Goal: Information Seeking & Learning: Learn about a topic

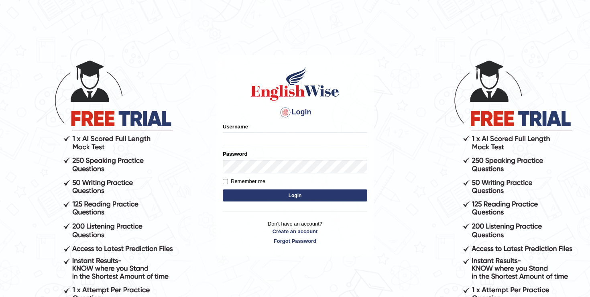
click at [257, 143] on input "Username" at bounding box center [295, 139] width 145 height 14
type input "oguzhan"
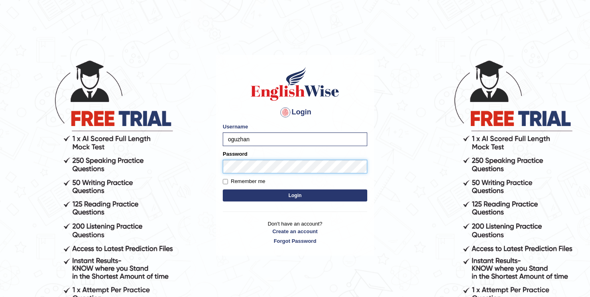
click at [223, 189] on button "Login" at bounding box center [295, 195] width 145 height 12
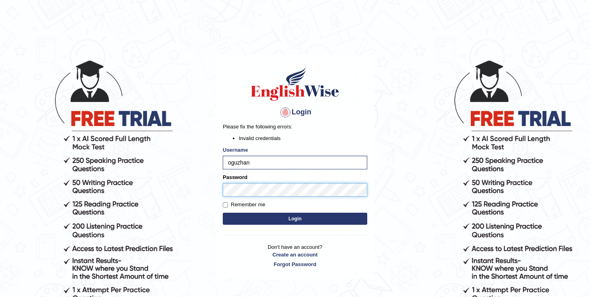
click at [223, 213] on button "Login" at bounding box center [295, 219] width 145 height 12
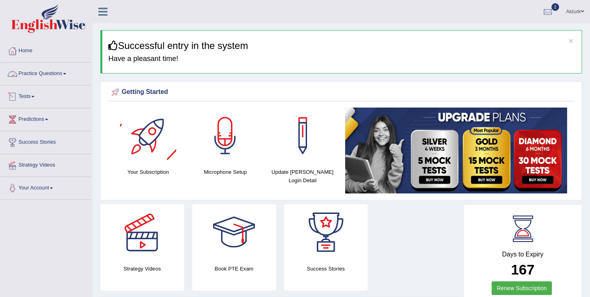
click at [50, 74] on link "Practice Questions" at bounding box center [46, 73] width 92 height 20
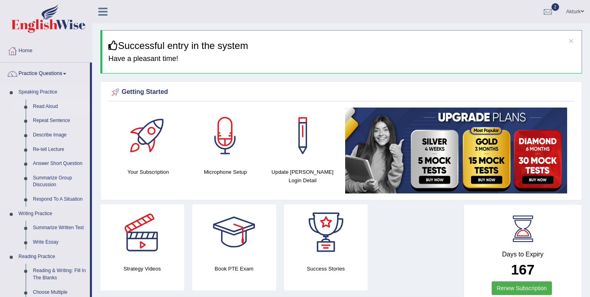
click at [43, 106] on link "Read Aloud" at bounding box center [59, 107] width 61 height 14
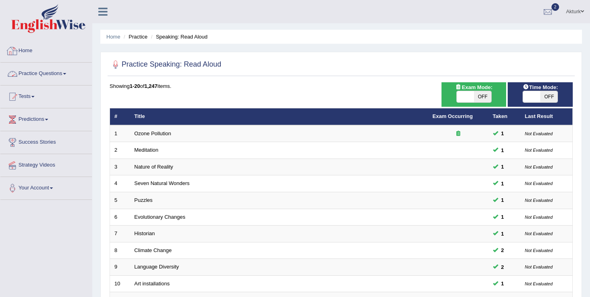
click at [33, 52] on link "Home" at bounding box center [46, 50] width 92 height 20
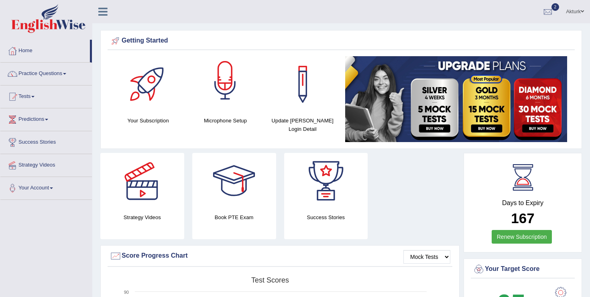
click at [226, 97] on div at bounding box center [225, 84] width 56 height 56
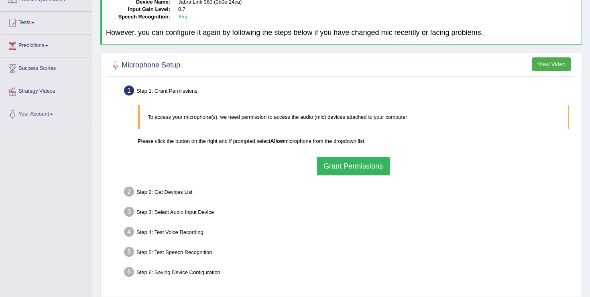
scroll to position [77, 0]
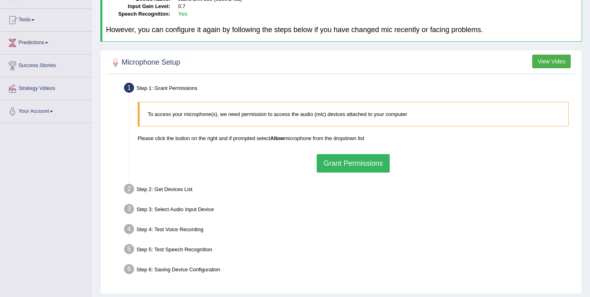
click at [362, 167] on button "Grant Permissions" at bounding box center [353, 163] width 73 height 18
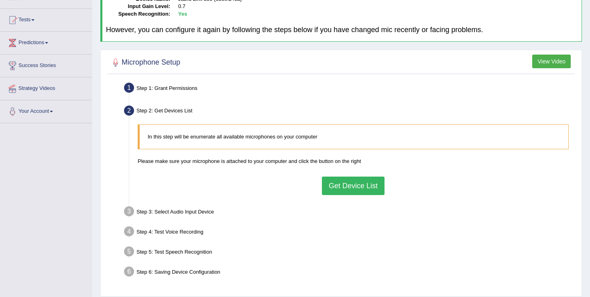
click at [361, 182] on button "Get Device List" at bounding box center [353, 186] width 63 height 18
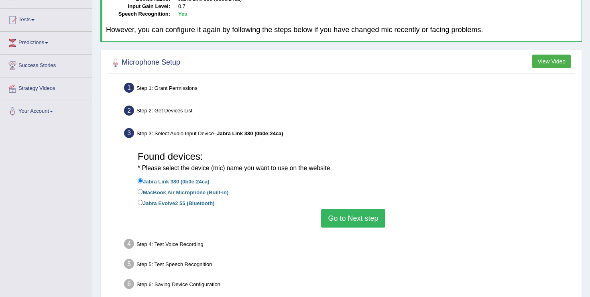
click at [353, 217] on button "Go to Next step" at bounding box center [353, 218] width 64 height 18
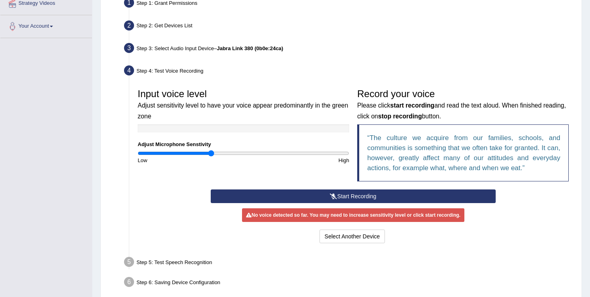
scroll to position [164, 0]
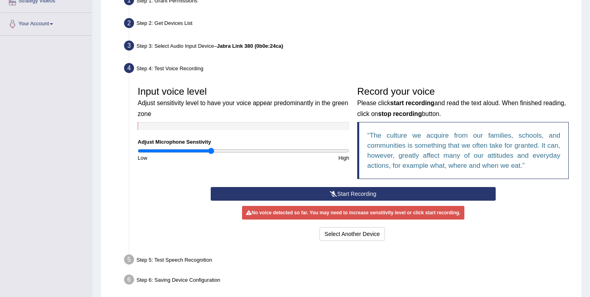
click at [335, 193] on icon at bounding box center [333, 194] width 7 height 6
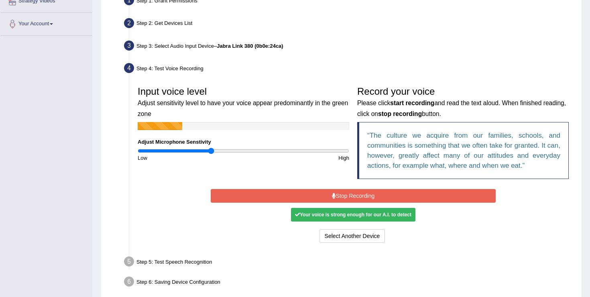
click at [316, 195] on button "Stop Recording" at bounding box center [353, 196] width 285 height 14
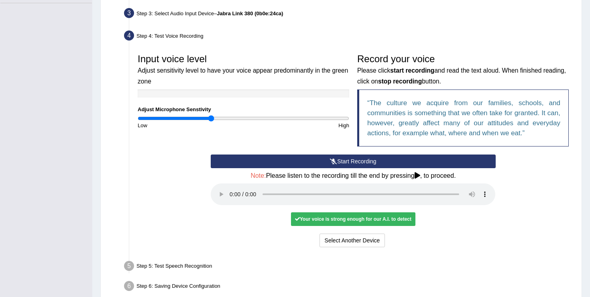
scroll to position [198, 0]
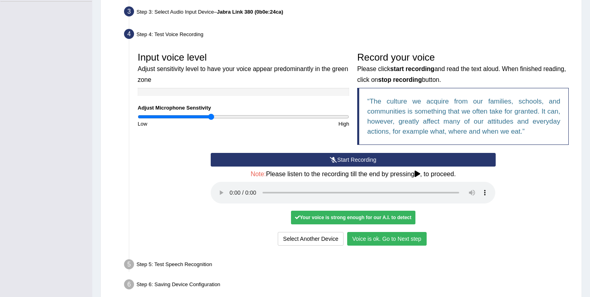
click at [416, 238] on button "Voice is ok. Go to Next step" at bounding box center [386, 239] width 79 height 14
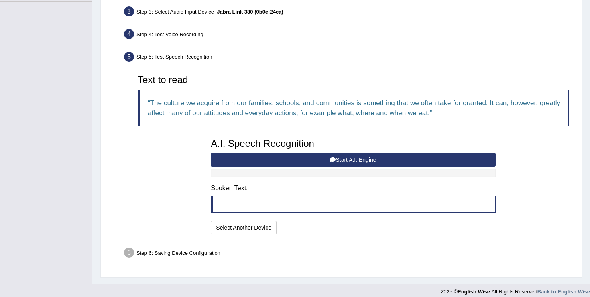
click at [329, 158] on button "Start A.I. Engine" at bounding box center [353, 160] width 285 height 14
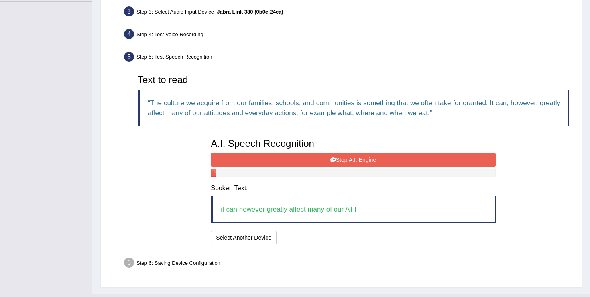
click at [329, 158] on button "Stop A.I. Engine" at bounding box center [353, 160] width 285 height 14
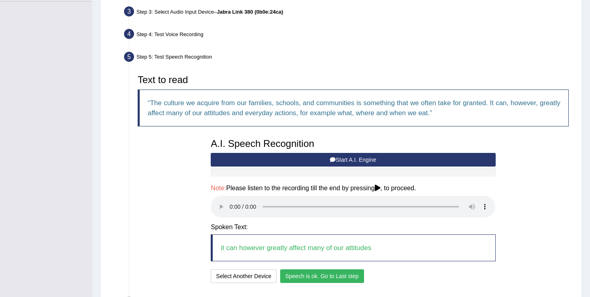
click at [343, 277] on button "Speech is ok. Go to Last step" at bounding box center [322, 276] width 84 height 14
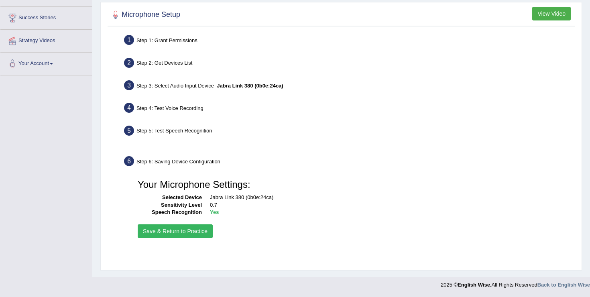
scroll to position [124, 0]
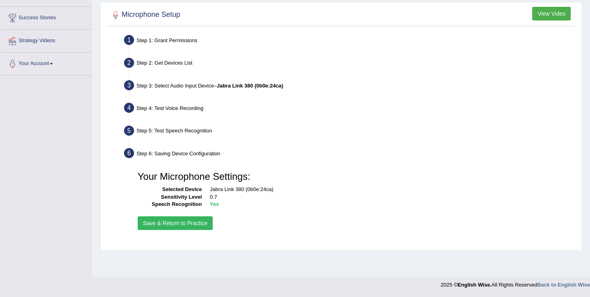
click at [192, 226] on button "Save & Return to Practice" at bounding box center [175, 223] width 75 height 14
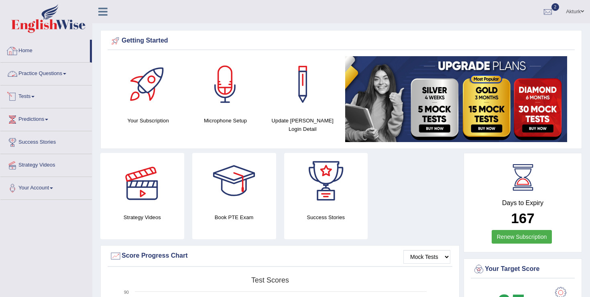
click at [59, 68] on link "Practice Questions" at bounding box center [46, 73] width 92 height 20
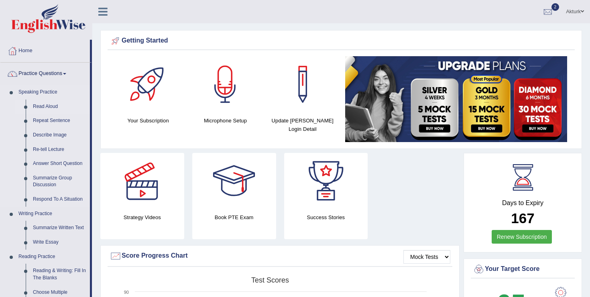
click at [44, 106] on link "Read Aloud" at bounding box center [59, 107] width 61 height 14
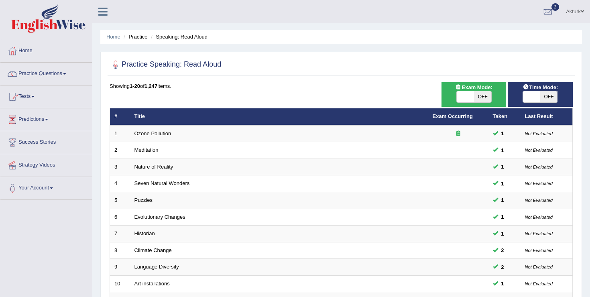
click at [474, 98] on span "OFF" at bounding box center [482, 96] width 17 height 11
checkbox input "true"
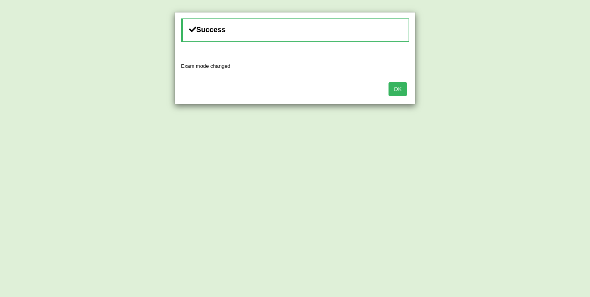
click at [397, 92] on button "OK" at bounding box center [398, 89] width 18 height 14
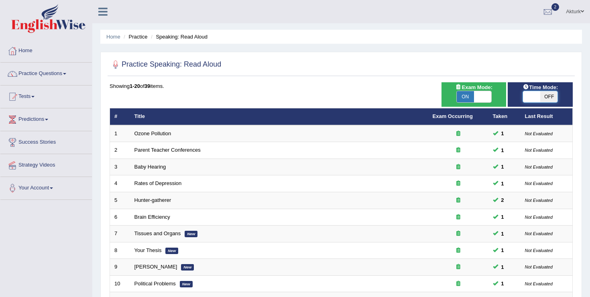
click at [537, 100] on span at bounding box center [531, 96] width 17 height 11
checkbox input "true"
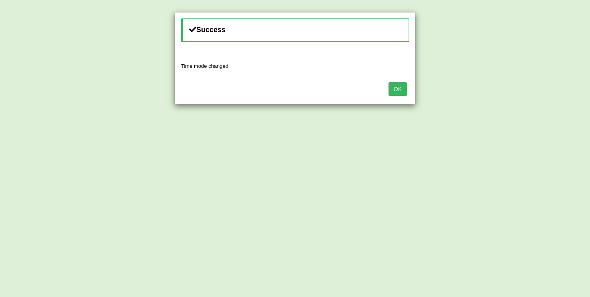
click at [403, 93] on button "OK" at bounding box center [398, 89] width 18 height 14
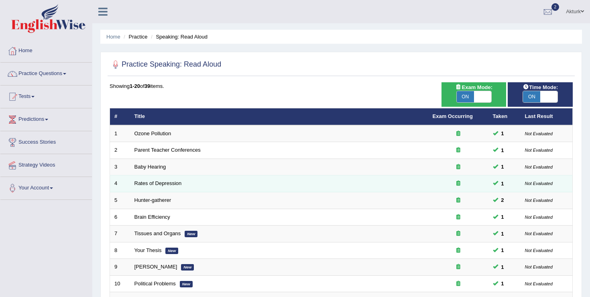
scroll to position [234, 0]
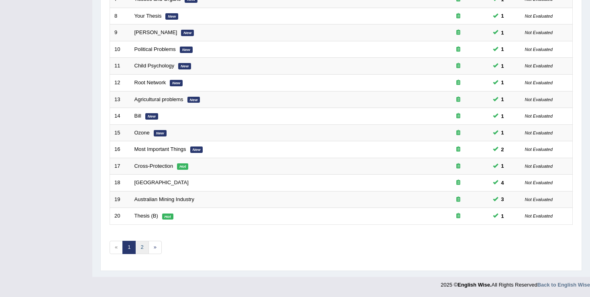
click at [139, 248] on link "2" at bounding box center [141, 247] width 13 height 13
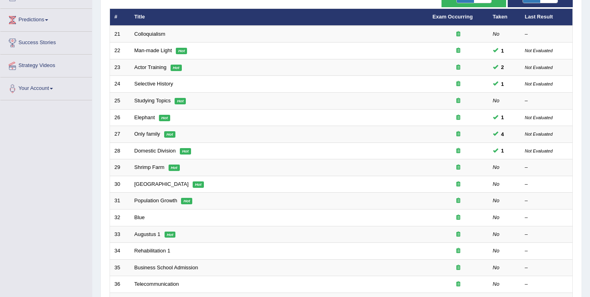
scroll to position [100, 0]
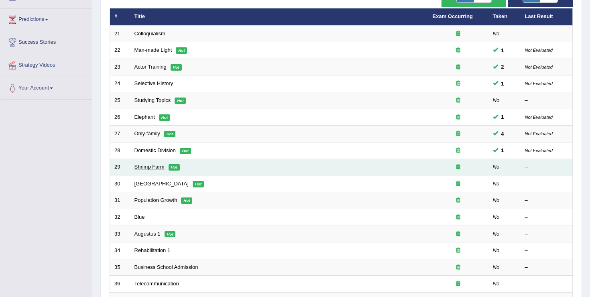
click at [156, 166] on link "Shrimp Farm" at bounding box center [149, 167] width 30 height 6
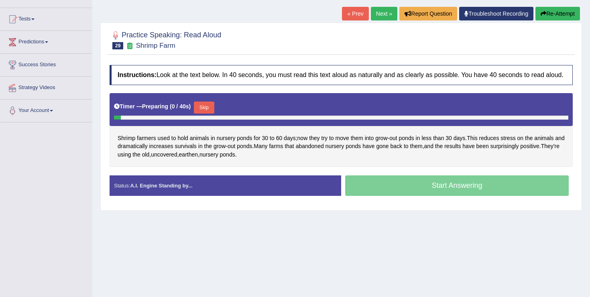
scroll to position [79, 0]
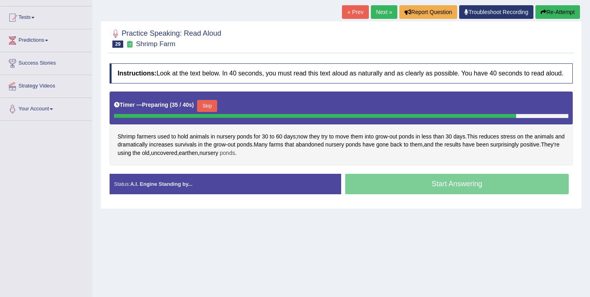
click at [235, 157] on span "ponds" at bounding box center [227, 153] width 15 height 8
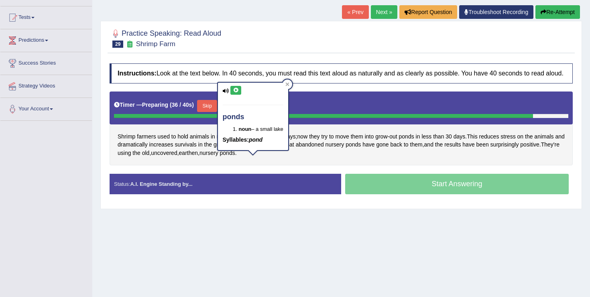
click at [235, 88] on icon at bounding box center [236, 90] width 6 height 5
click at [50, 173] on div "Toggle navigation Home Practice Questions Speaking Practice Read Aloud Repeat S…" at bounding box center [295, 130] width 590 height 418
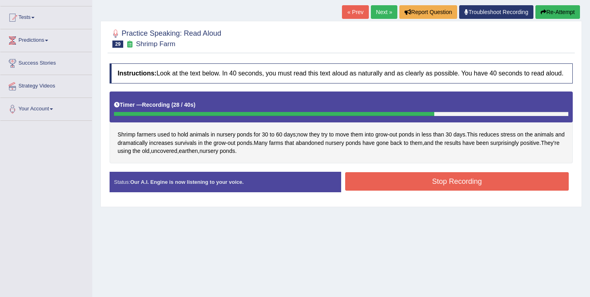
click at [393, 189] on button "Stop Recording" at bounding box center [457, 181] width 224 height 18
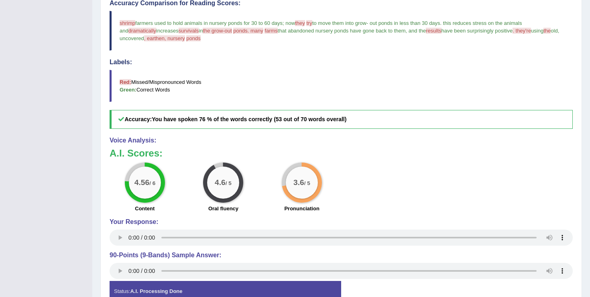
scroll to position [0, 0]
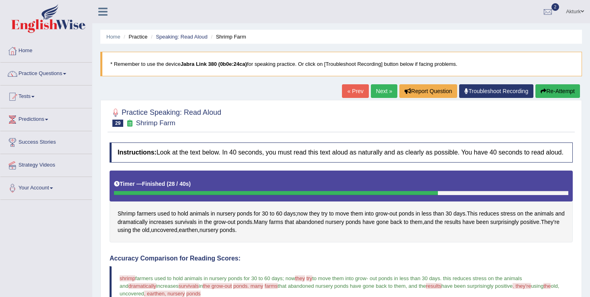
click at [379, 88] on link "Next »" at bounding box center [384, 91] width 26 height 14
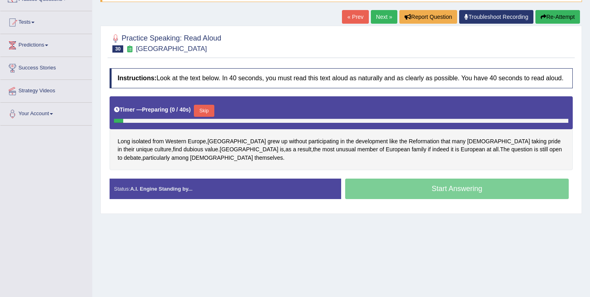
scroll to position [75, 0]
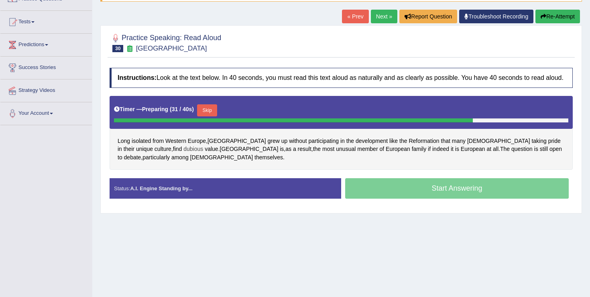
click at [183, 153] on span "dubious" at bounding box center [193, 149] width 20 height 8
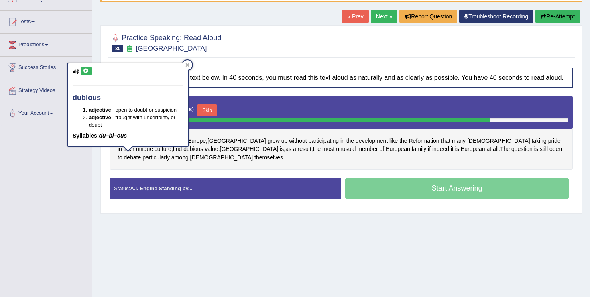
click at [87, 69] on icon at bounding box center [86, 71] width 6 height 5
click at [70, 207] on div "Toggle navigation Home Practice Questions Speaking Practice Read Aloud Repeat S…" at bounding box center [295, 134] width 590 height 418
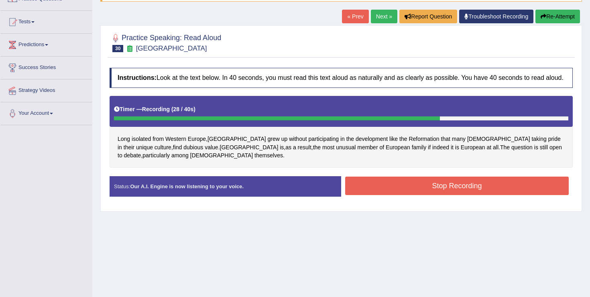
click at [456, 190] on button "Stop Recording" at bounding box center [457, 186] width 224 height 18
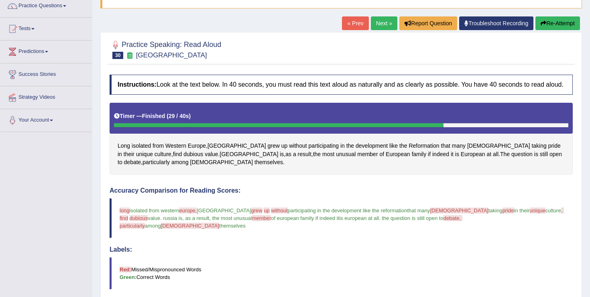
scroll to position [0, 0]
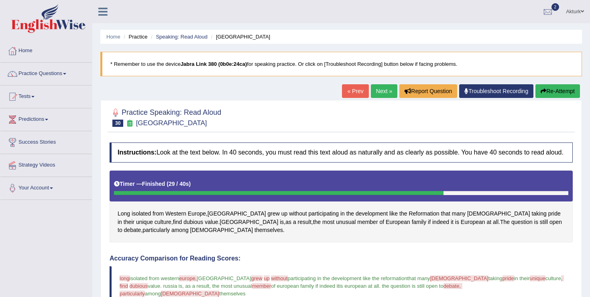
click at [382, 90] on link "Next »" at bounding box center [384, 91] width 26 height 14
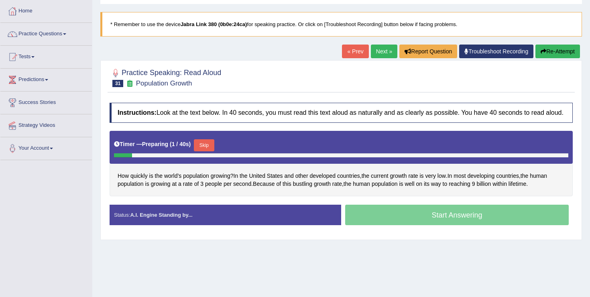
scroll to position [42, 0]
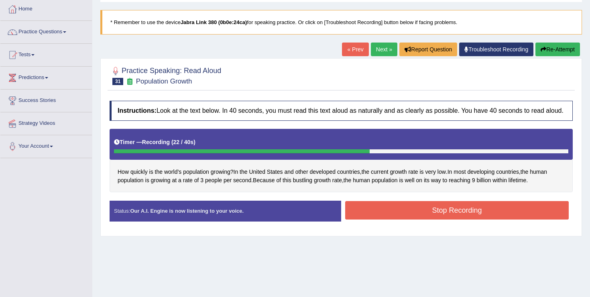
click at [422, 218] on button "Stop Recording" at bounding box center [457, 210] width 224 height 18
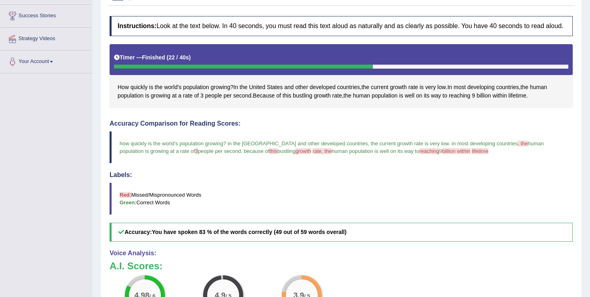
scroll to position [0, 0]
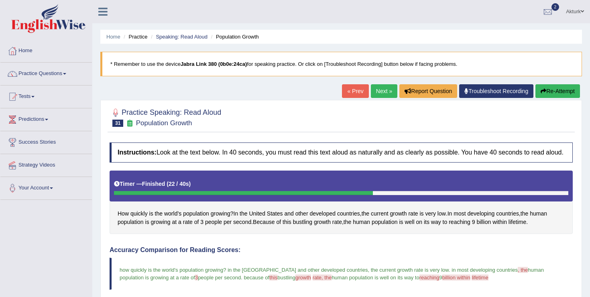
click at [553, 94] on button "Re-Attempt" at bounding box center [558, 91] width 45 height 14
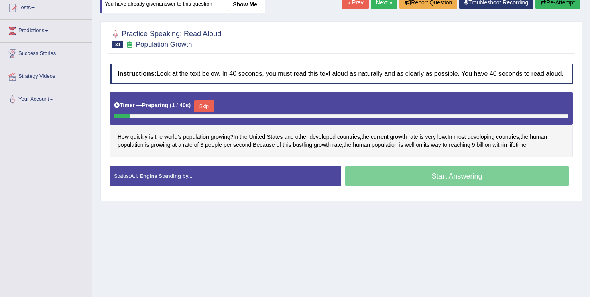
scroll to position [89, 0]
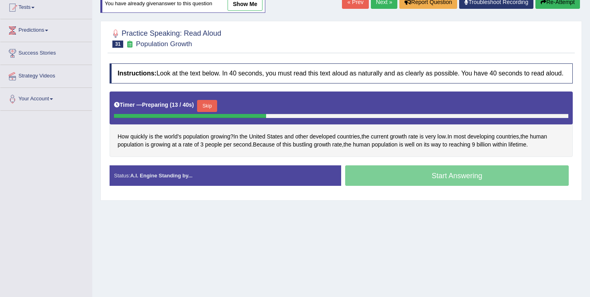
click at [208, 112] on button "Skip" at bounding box center [207, 106] width 20 height 12
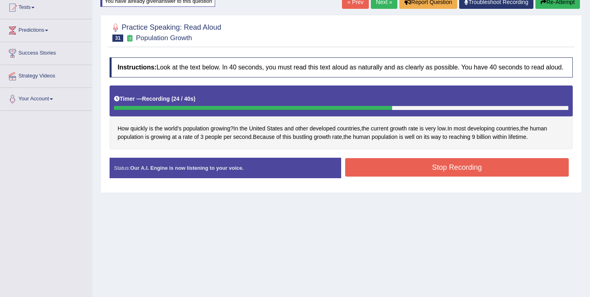
click at [397, 177] on button "Stop Recording" at bounding box center [457, 167] width 224 height 18
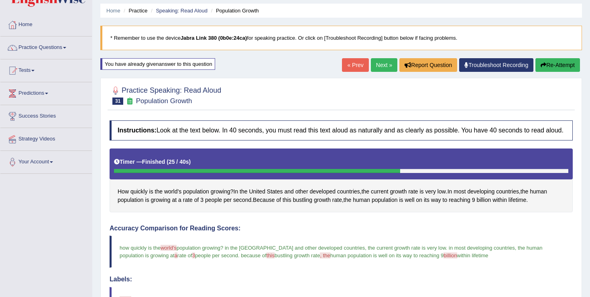
scroll to position [0, 0]
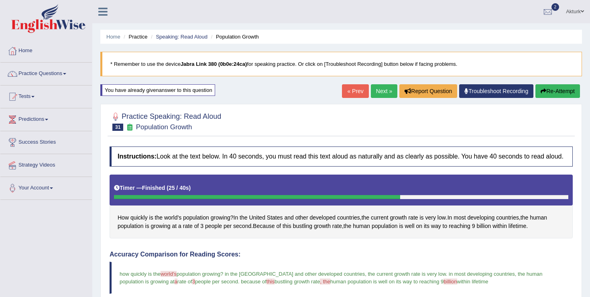
click at [543, 90] on icon "button" at bounding box center [544, 91] width 6 height 6
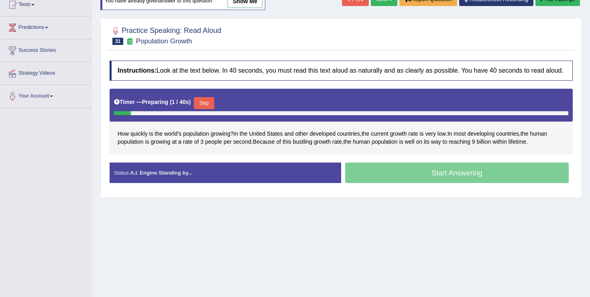
scroll to position [94, 0]
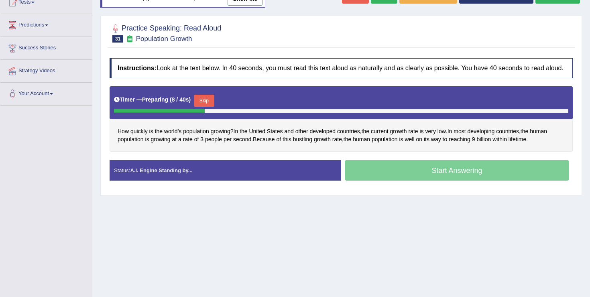
click at [210, 107] on button "Skip" at bounding box center [204, 101] width 20 height 12
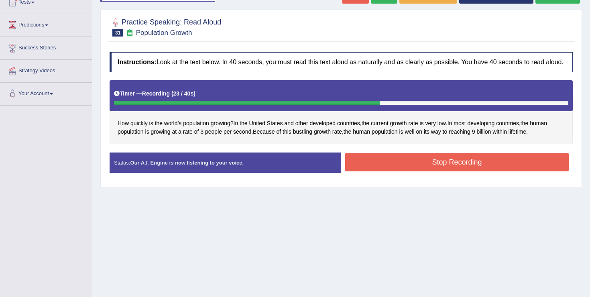
click at [404, 165] on button "Stop Recording" at bounding box center [457, 162] width 224 height 18
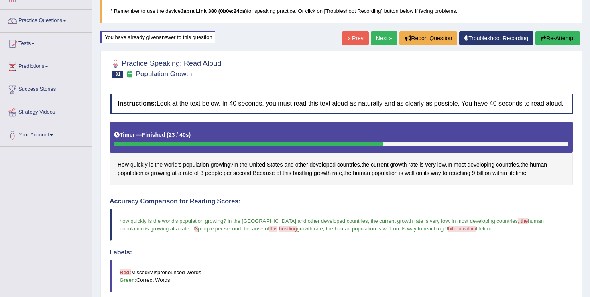
scroll to position [51, 0]
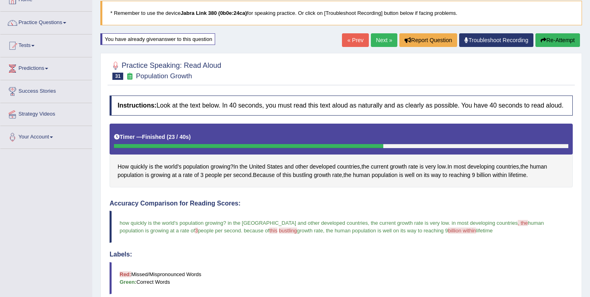
click at [550, 35] on button "Re-Attempt" at bounding box center [558, 40] width 45 height 14
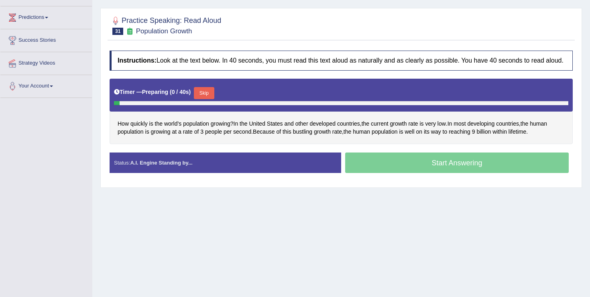
scroll to position [124, 0]
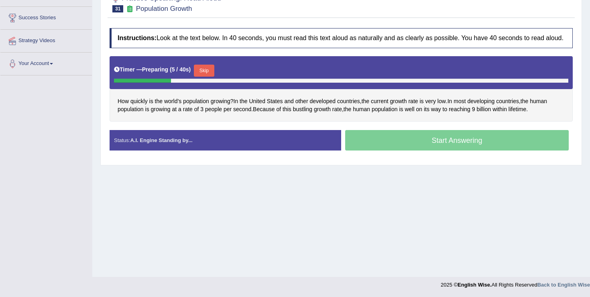
click at [208, 77] on button "Skip" at bounding box center [204, 71] width 20 height 12
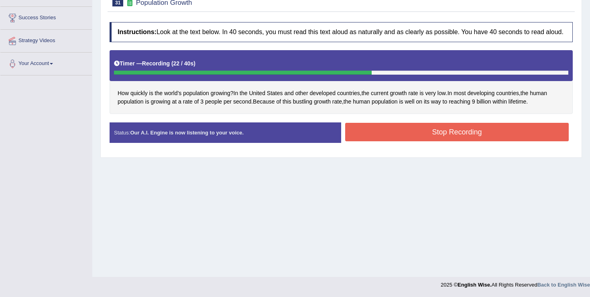
click at [399, 141] on button "Stop Recording" at bounding box center [457, 132] width 224 height 18
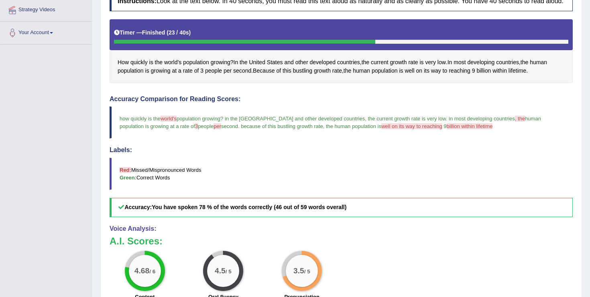
scroll to position [0, 0]
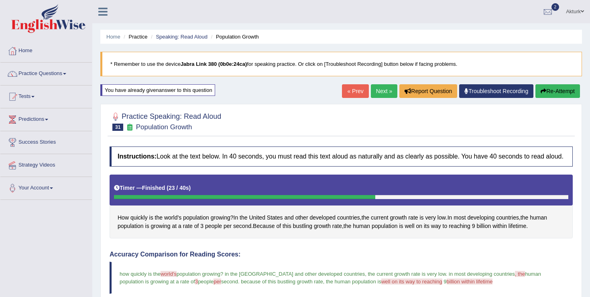
click at [383, 88] on link "Next »" at bounding box center [384, 91] width 26 height 14
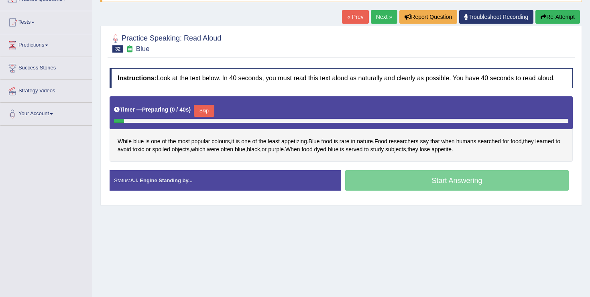
scroll to position [80, 0]
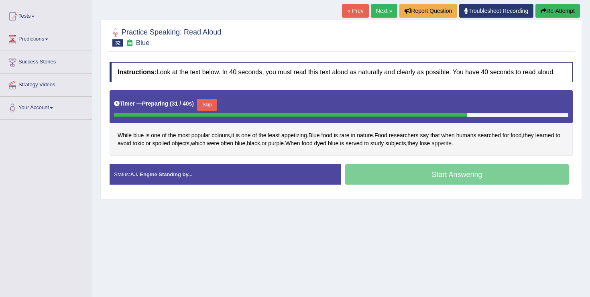
click at [452, 148] on span "appetite" at bounding box center [442, 143] width 20 height 8
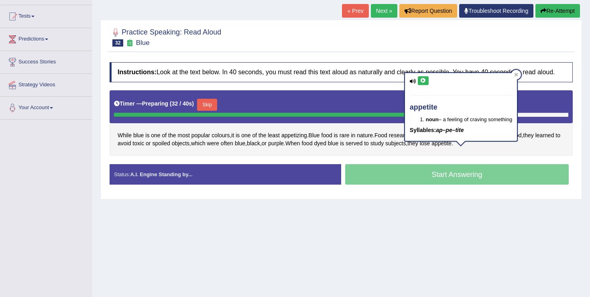
click at [420, 81] on icon at bounding box center [423, 80] width 6 height 5
click at [57, 171] on div "Toggle navigation Home Practice Questions Speaking Practice Read Aloud Repeat S…" at bounding box center [295, 129] width 590 height 418
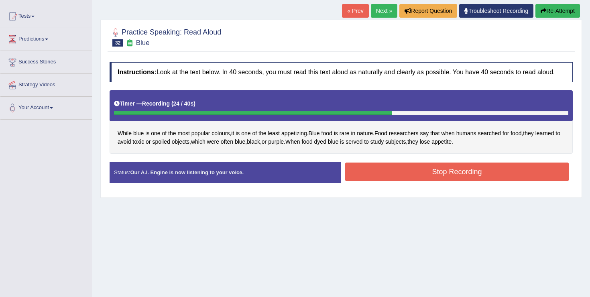
click at [405, 175] on button "Stop Recording" at bounding box center [457, 172] width 224 height 18
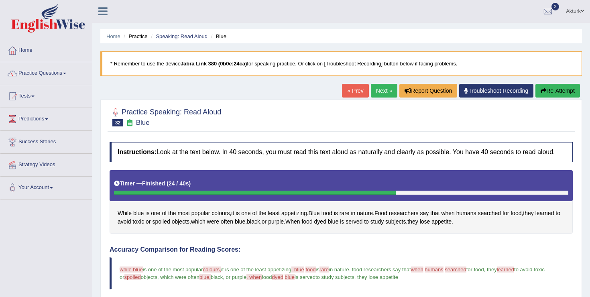
scroll to position [0, 0]
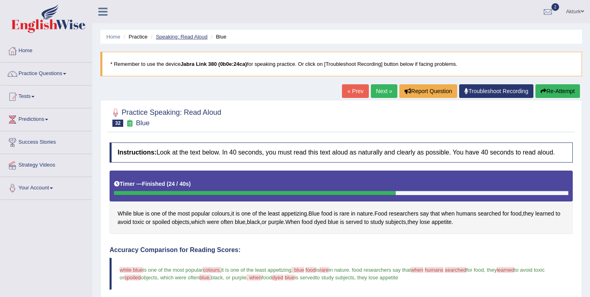
click at [169, 39] on link "Speaking: Read Aloud" at bounding box center [182, 37] width 52 height 6
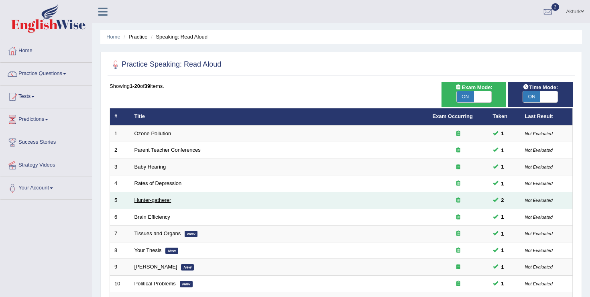
click at [146, 202] on link "Hunter-gatherer" at bounding box center [152, 200] width 37 height 6
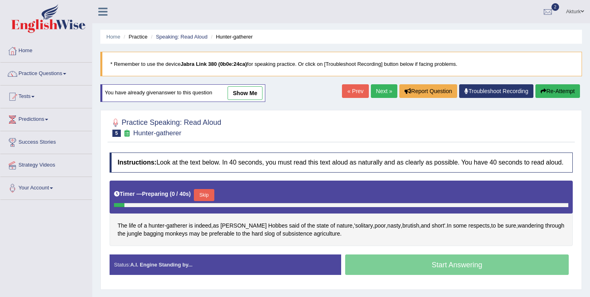
click at [242, 90] on link "show me" at bounding box center [245, 93] width 35 height 14
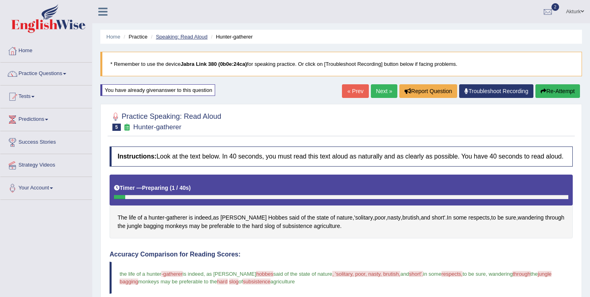
click at [174, 37] on link "Speaking: Read Aloud" at bounding box center [182, 37] width 52 height 6
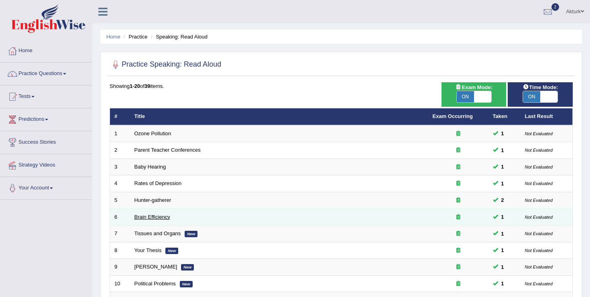
click at [152, 217] on link "Brain Efficiency" at bounding box center [152, 217] width 36 height 6
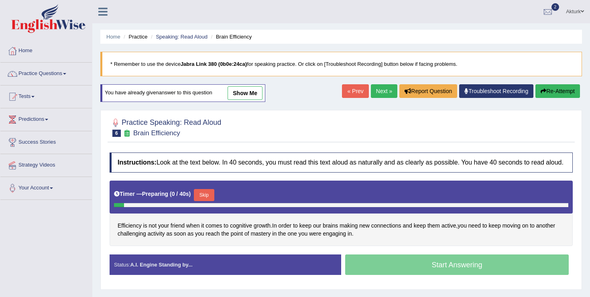
click at [244, 92] on link "show me" at bounding box center [245, 93] width 35 height 14
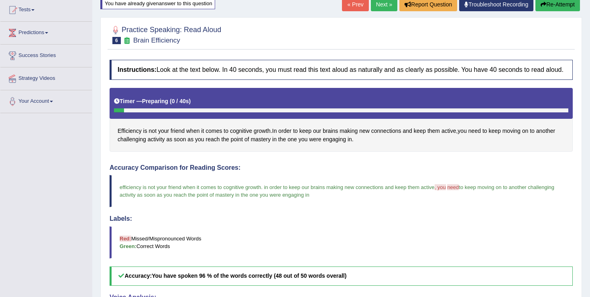
scroll to position [81, 0]
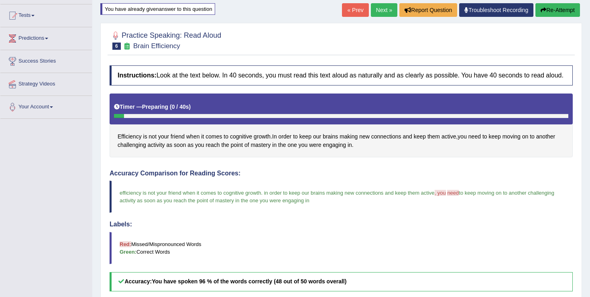
click at [558, 11] on button "Re-Attempt" at bounding box center [558, 10] width 45 height 14
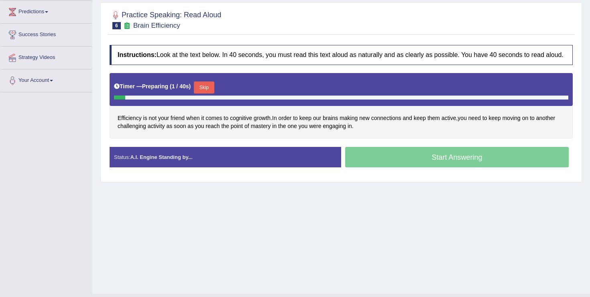
scroll to position [108, 0]
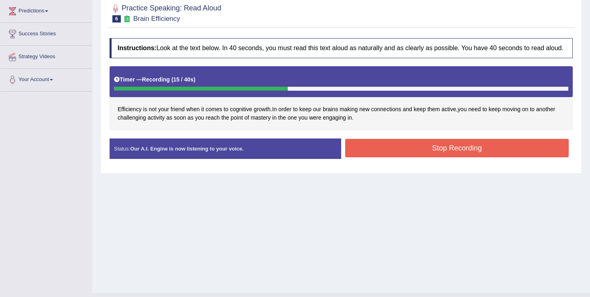
click at [436, 157] on button "Stop Recording" at bounding box center [457, 148] width 224 height 18
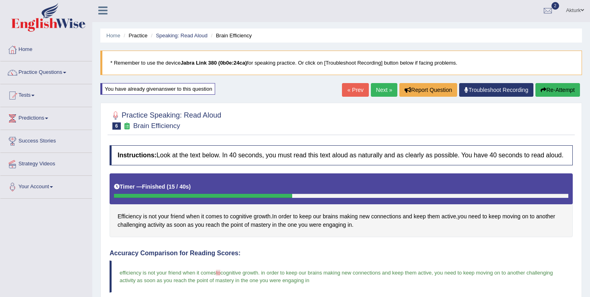
scroll to position [0, 0]
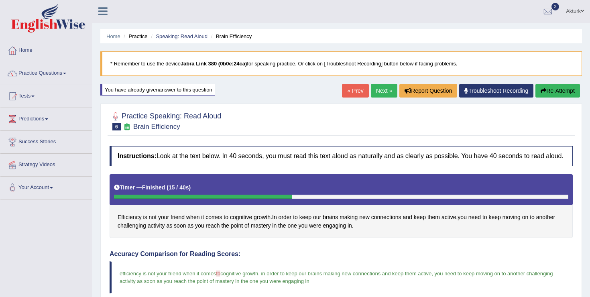
click at [381, 92] on link "Next »" at bounding box center [384, 91] width 26 height 14
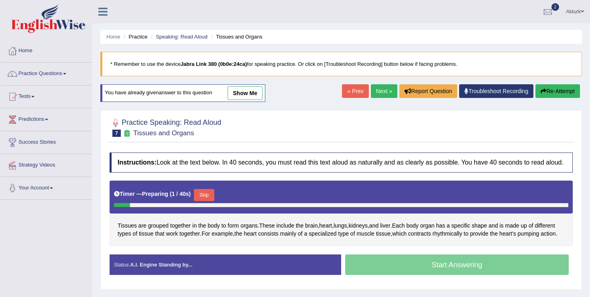
click at [254, 89] on link "show me" at bounding box center [245, 93] width 35 height 14
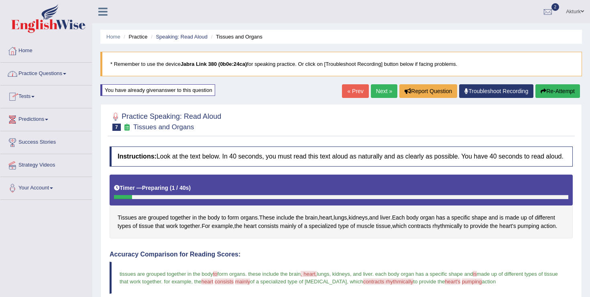
click at [39, 75] on link "Practice Questions" at bounding box center [46, 73] width 92 height 20
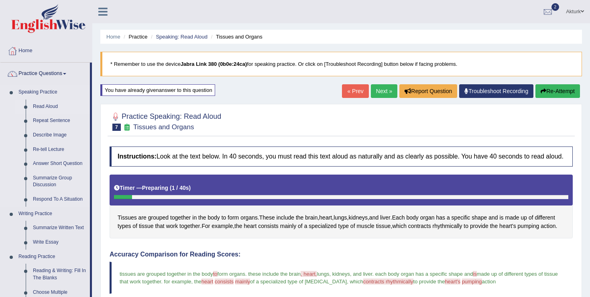
click at [46, 106] on link "Read Aloud" at bounding box center [59, 107] width 61 height 14
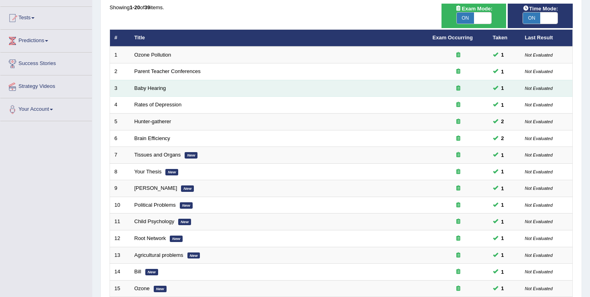
scroll to position [234, 0]
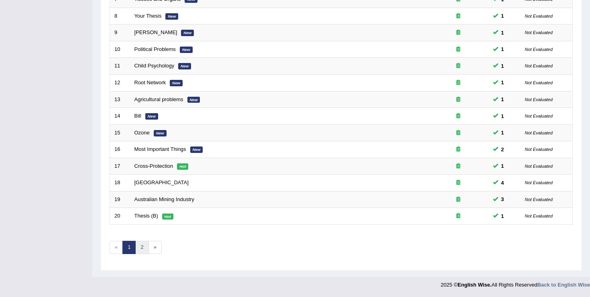
click at [142, 250] on link "2" at bounding box center [141, 247] width 13 height 13
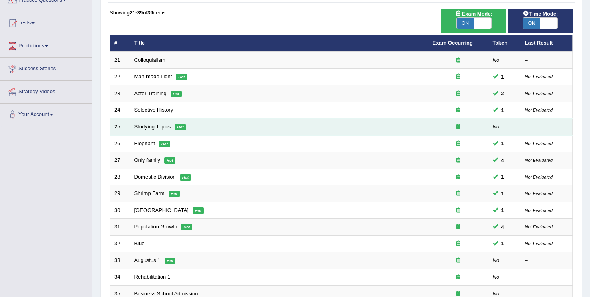
scroll to position [74, 0]
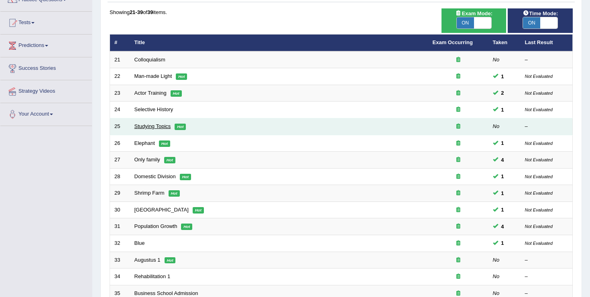
click at [164, 125] on link "Studying Topics" at bounding box center [152, 126] width 37 height 6
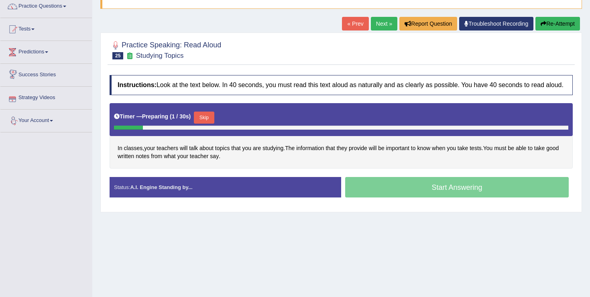
scroll to position [72, 0]
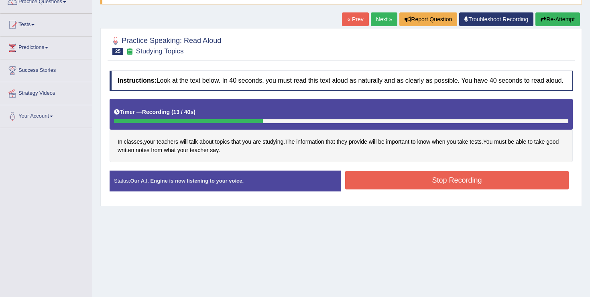
click at [393, 184] on button "Stop Recording" at bounding box center [457, 180] width 224 height 18
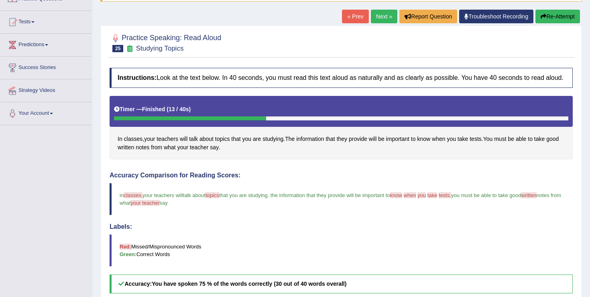
scroll to position [66, 0]
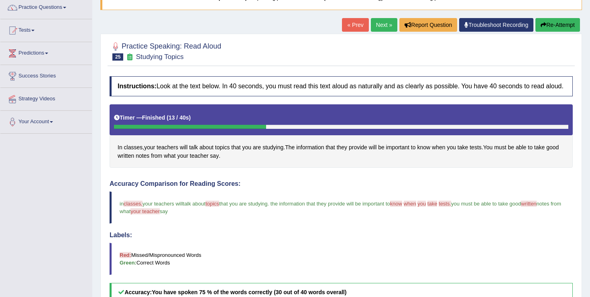
click at [564, 23] on button "Re-Attempt" at bounding box center [558, 25] width 45 height 14
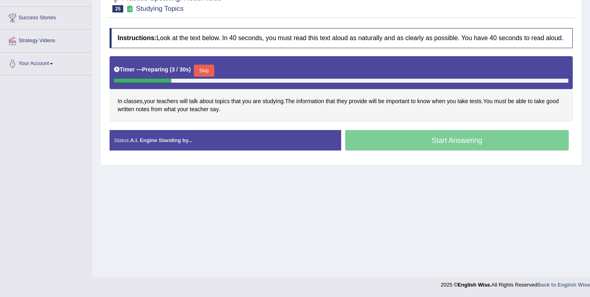
click at [204, 76] on button "Skip" at bounding box center [204, 71] width 20 height 12
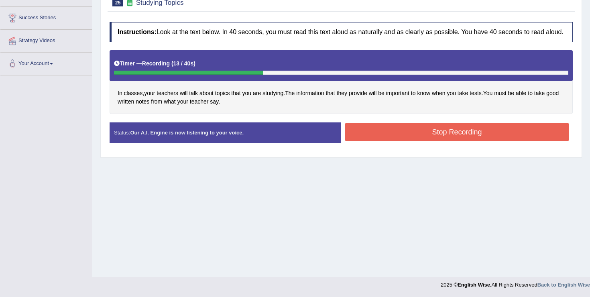
click at [462, 138] on button "Stop Recording" at bounding box center [457, 132] width 224 height 18
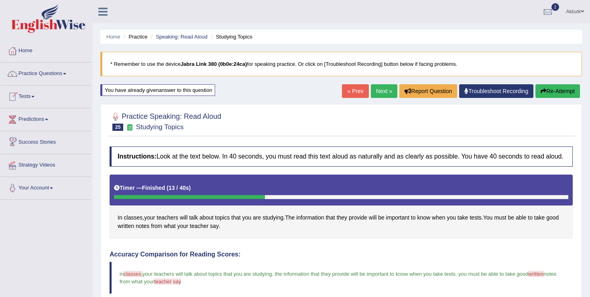
click at [379, 94] on link "Next »" at bounding box center [384, 91] width 26 height 14
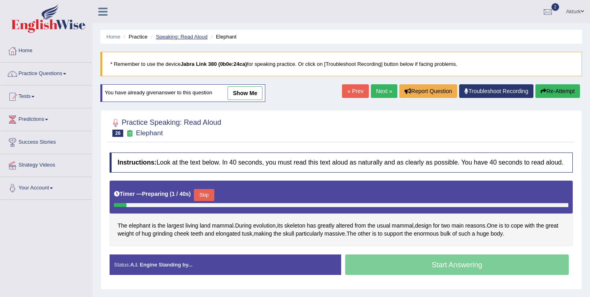
click at [191, 34] on link "Speaking: Read Aloud" at bounding box center [182, 37] width 52 height 6
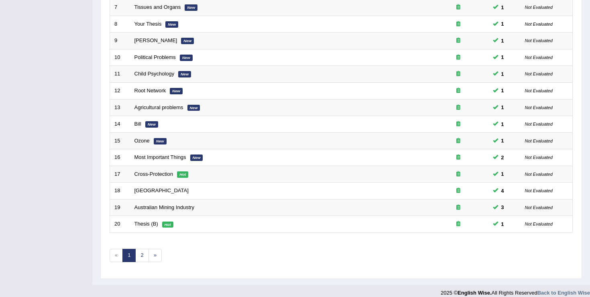
scroll to position [234, 0]
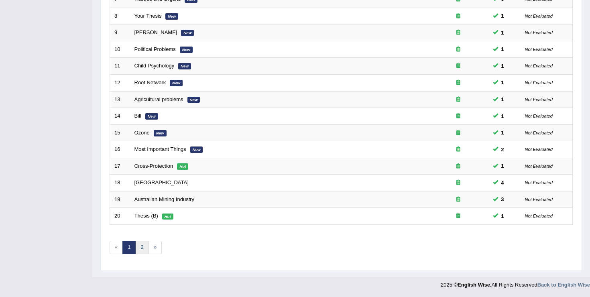
click at [142, 249] on link "2" at bounding box center [141, 247] width 13 height 13
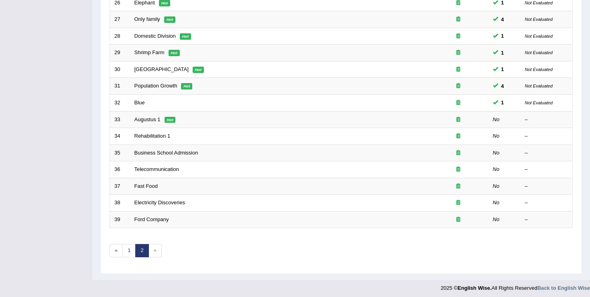
scroll to position [218, 0]
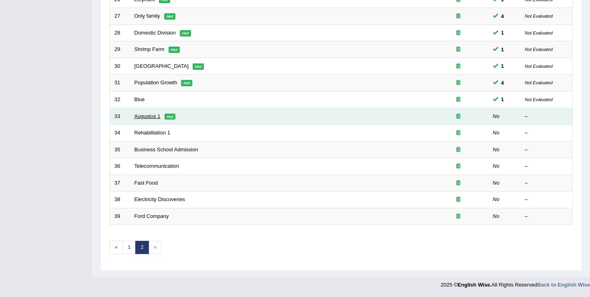
click at [149, 117] on link "Augustus 1" at bounding box center [147, 116] width 26 height 6
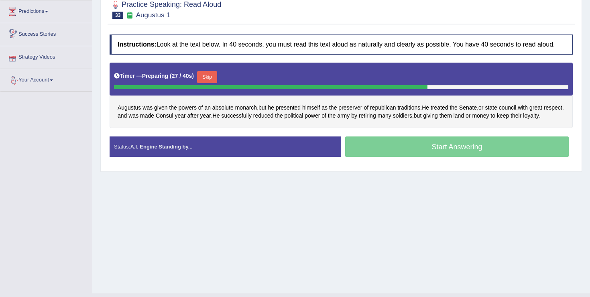
scroll to position [112, 0]
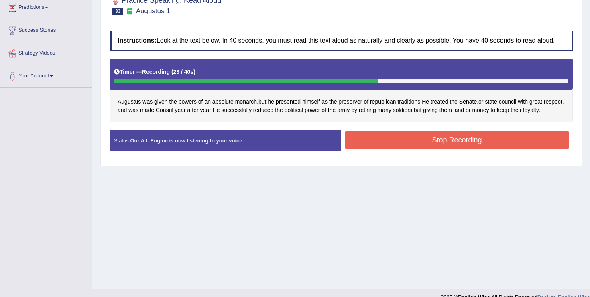
click at [396, 149] on button "Stop Recording" at bounding box center [457, 140] width 224 height 18
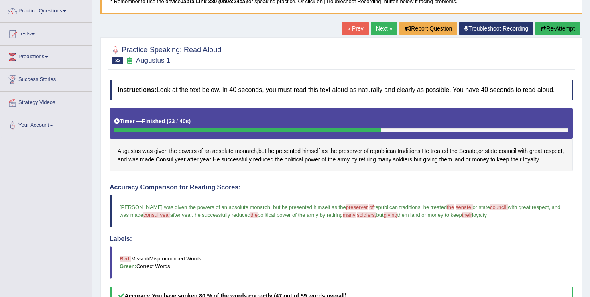
scroll to position [0, 0]
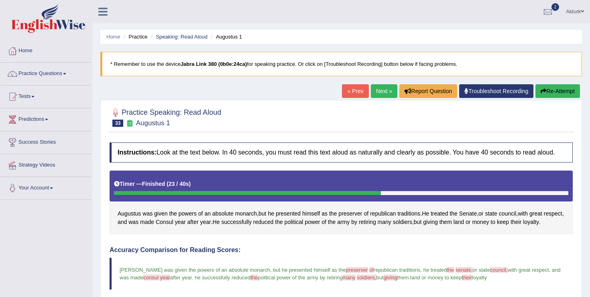
click at [380, 90] on link "Next »" at bounding box center [384, 91] width 26 height 14
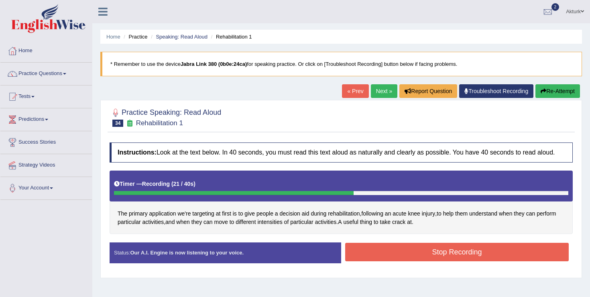
click at [436, 258] on button "Stop Recording" at bounding box center [457, 252] width 224 height 18
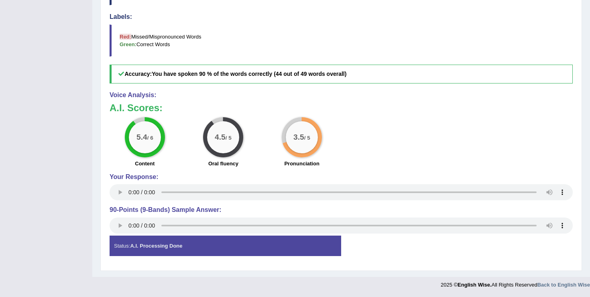
scroll to position [292, 0]
click at [315, 162] on label "Pronunciation" at bounding box center [301, 164] width 35 height 8
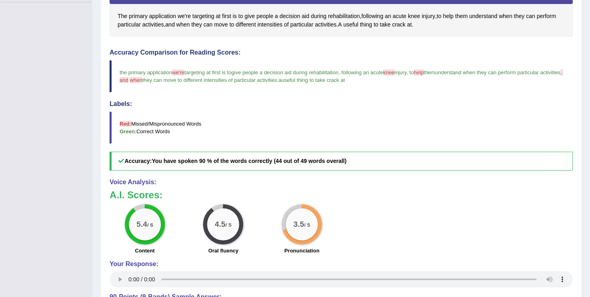
scroll to position [0, 0]
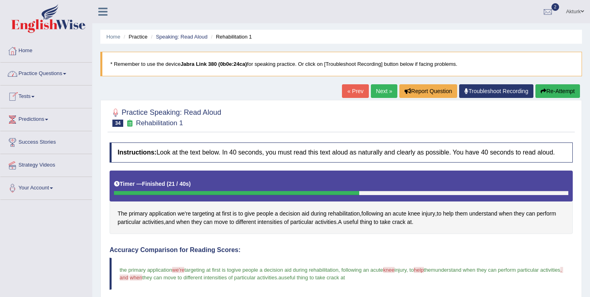
click at [43, 74] on link "Practice Questions" at bounding box center [46, 73] width 92 height 20
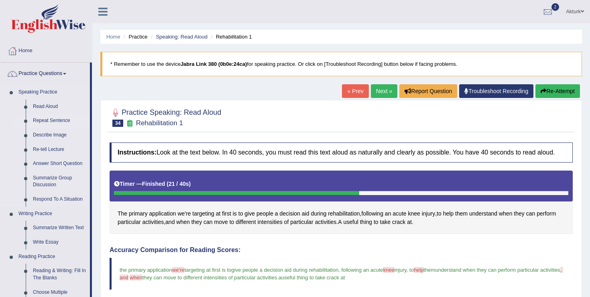
click at [47, 120] on link "Repeat Sentence" at bounding box center [59, 121] width 61 height 14
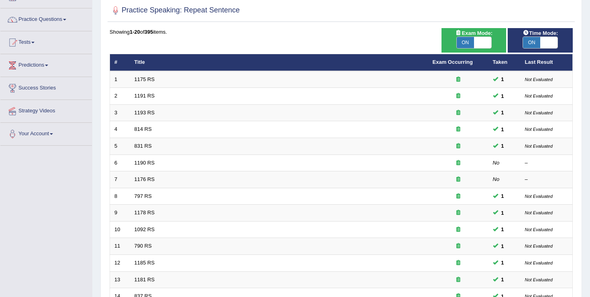
scroll to position [57, 0]
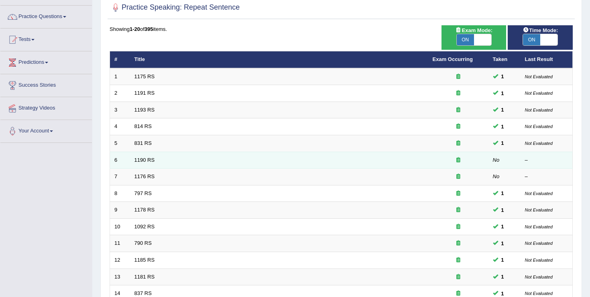
click at [155, 162] on td "1190 RS" at bounding box center [279, 160] width 298 height 17
click at [149, 161] on link "1190 RS" at bounding box center [144, 160] width 20 height 6
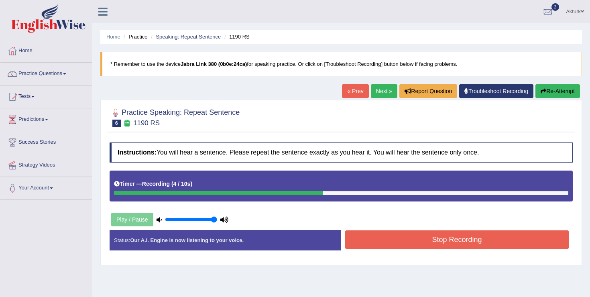
click at [446, 240] on button "Stop Recording" at bounding box center [457, 239] width 224 height 18
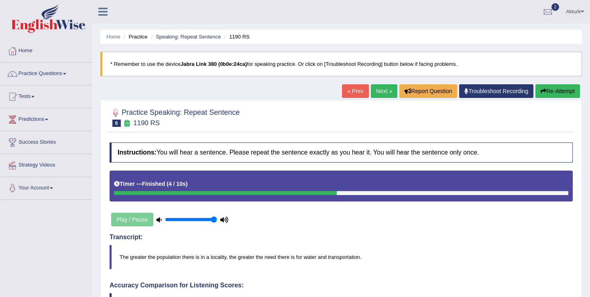
click at [379, 89] on link "Next »" at bounding box center [384, 91] width 26 height 14
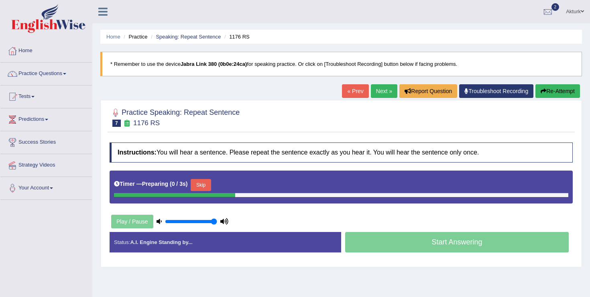
click at [203, 184] on button "Skip" at bounding box center [201, 185] width 20 height 12
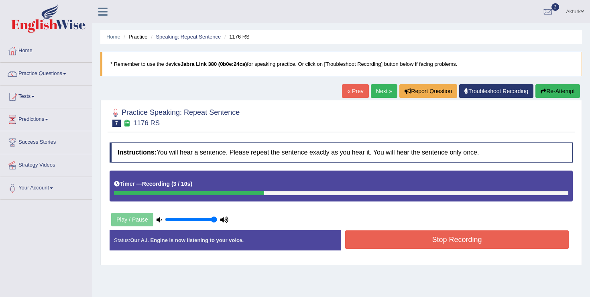
click at [456, 242] on button "Stop Recording" at bounding box center [457, 239] width 224 height 18
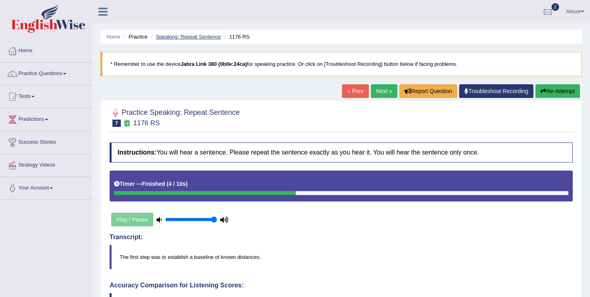
click at [192, 35] on link "Speaking: Repeat Sentence" at bounding box center [188, 37] width 65 height 6
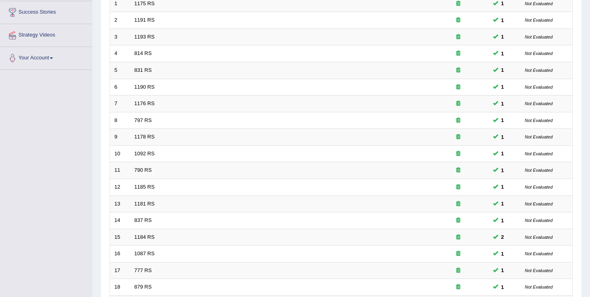
scroll to position [234, 0]
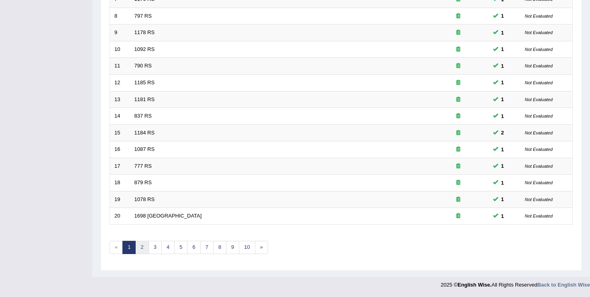
click at [143, 247] on link "2" at bounding box center [141, 247] width 13 height 13
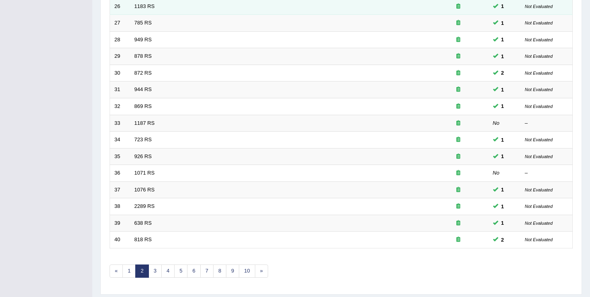
scroll to position [234, 0]
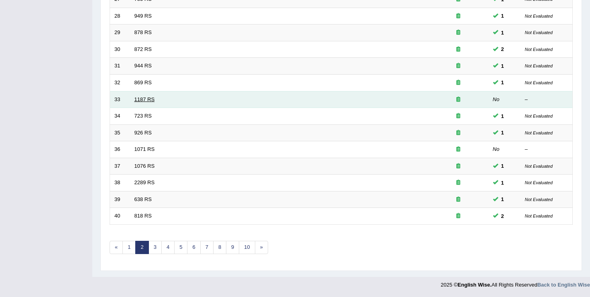
click at [145, 100] on link "1187 RS" at bounding box center [144, 99] width 20 height 6
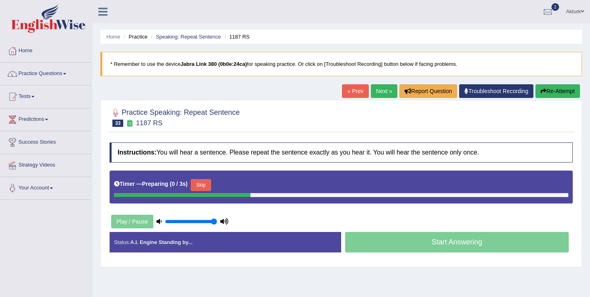
click at [205, 185] on button "Skip" at bounding box center [201, 185] width 20 height 12
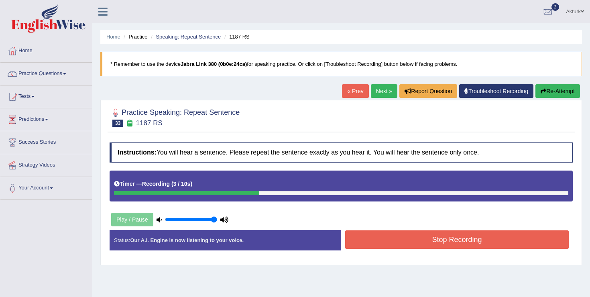
click at [461, 235] on button "Stop Recording" at bounding box center [457, 239] width 224 height 18
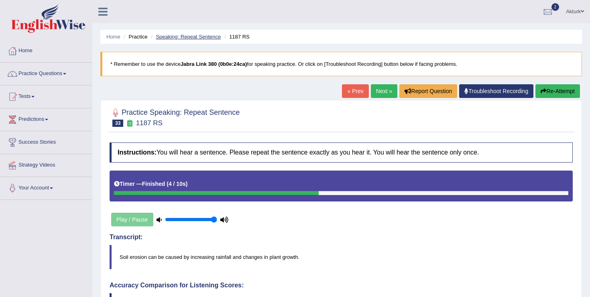
click at [195, 35] on link "Speaking: Repeat Sentence" at bounding box center [188, 37] width 65 height 6
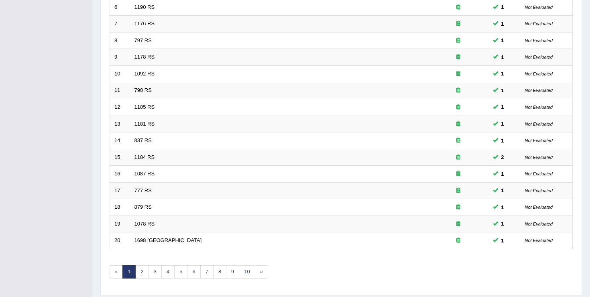
scroll to position [234, 0]
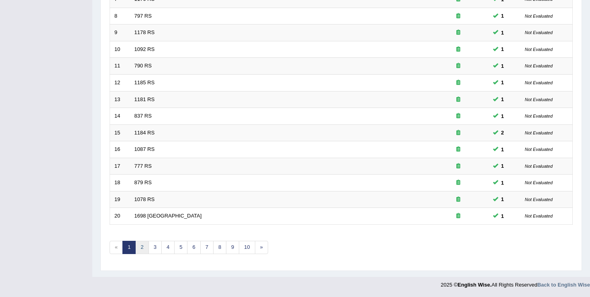
click at [143, 245] on link "2" at bounding box center [141, 247] width 13 height 13
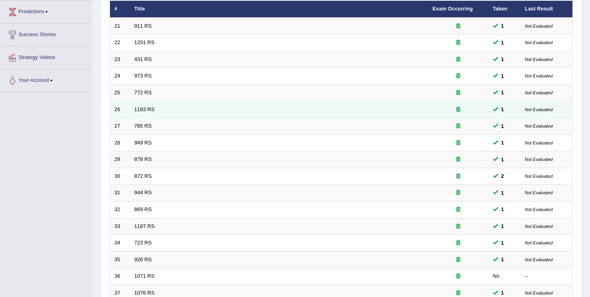
scroll to position [234, 0]
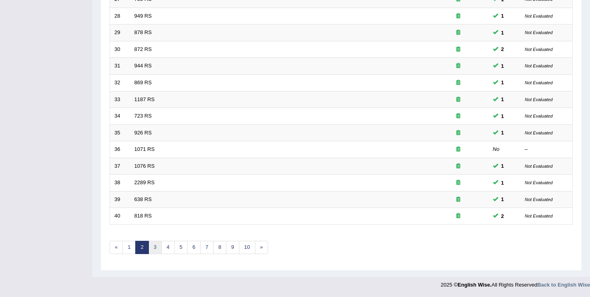
click at [157, 246] on link "3" at bounding box center [155, 247] width 13 height 13
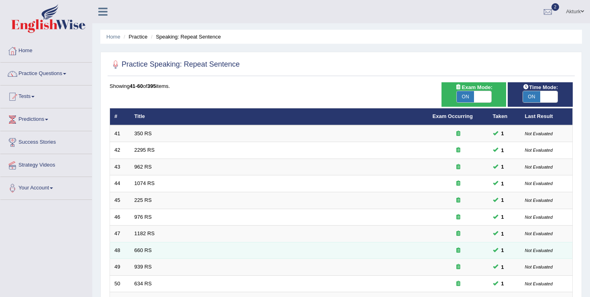
scroll to position [234, 0]
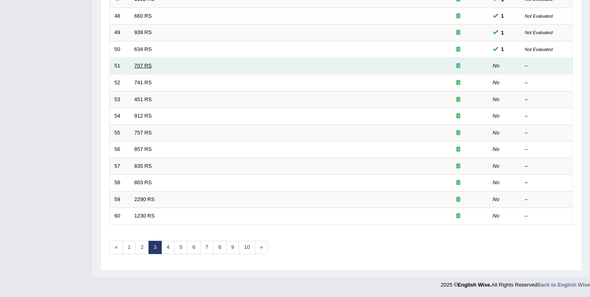
click at [143, 67] on link "707 RS" at bounding box center [142, 66] width 17 height 6
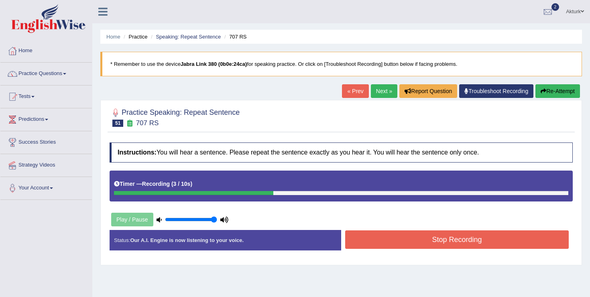
click at [459, 243] on button "Stop Recording" at bounding box center [457, 239] width 224 height 18
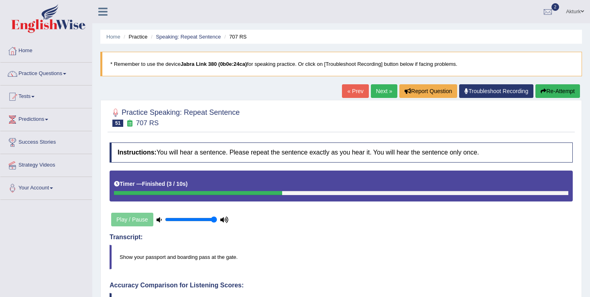
click at [547, 84] on button "Re-Attempt" at bounding box center [558, 91] width 45 height 14
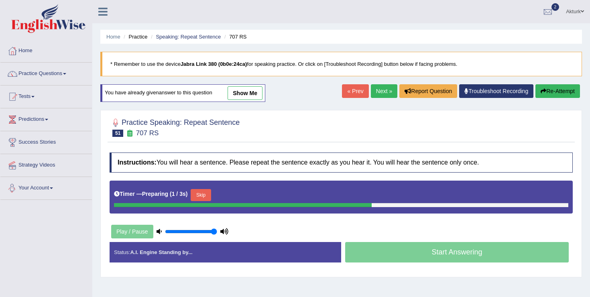
click at [202, 191] on button "Skip" at bounding box center [201, 195] width 20 height 12
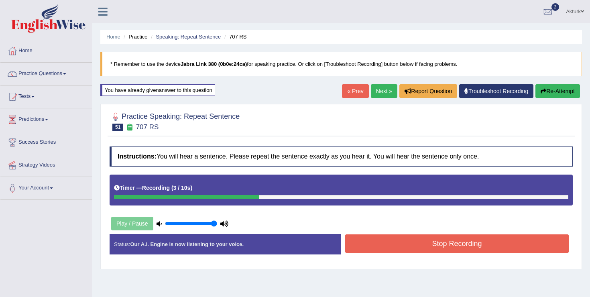
click at [444, 246] on button "Stop Recording" at bounding box center [457, 243] width 224 height 18
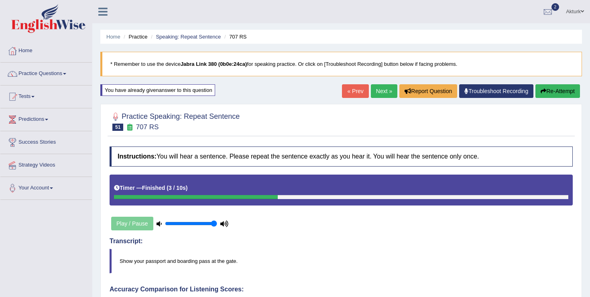
click at [542, 88] on button "Re-Attempt" at bounding box center [558, 91] width 45 height 14
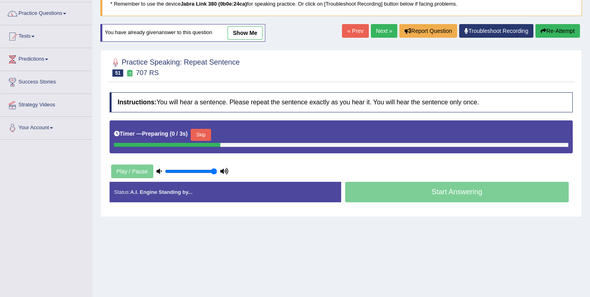
scroll to position [61, 0]
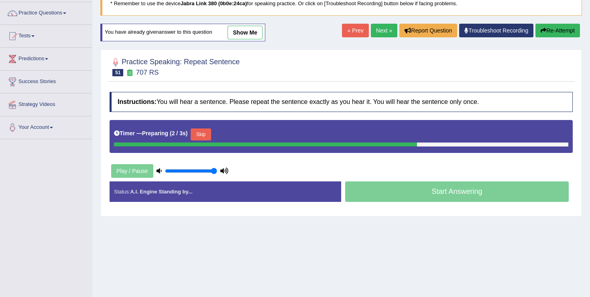
click at [204, 133] on button "Skip" at bounding box center [201, 134] width 20 height 12
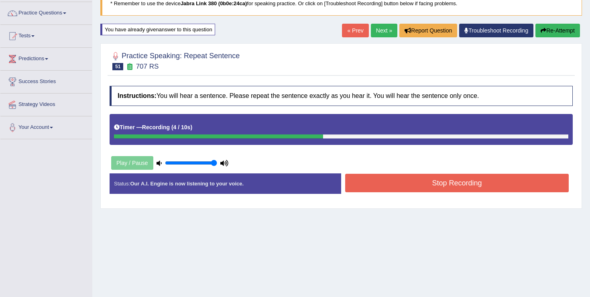
click at [430, 186] on button "Stop Recording" at bounding box center [457, 183] width 224 height 18
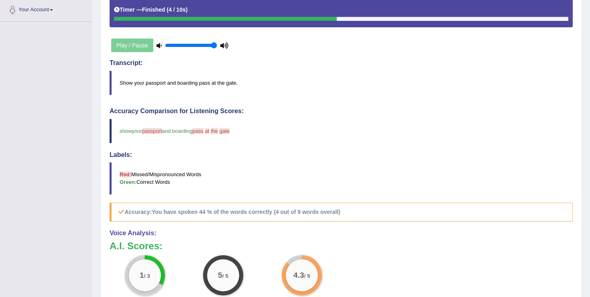
scroll to position [0, 0]
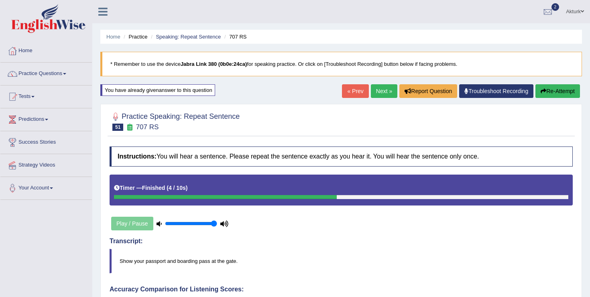
click at [379, 90] on link "Next »" at bounding box center [384, 91] width 26 height 14
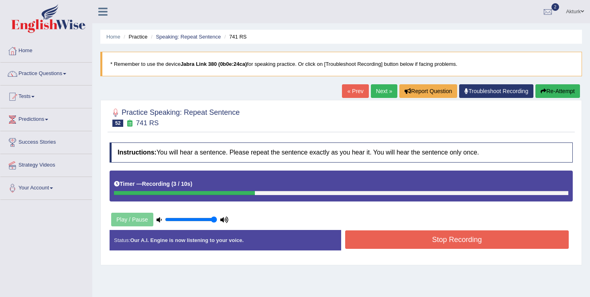
click at [459, 242] on button "Stop Recording" at bounding box center [457, 239] width 224 height 18
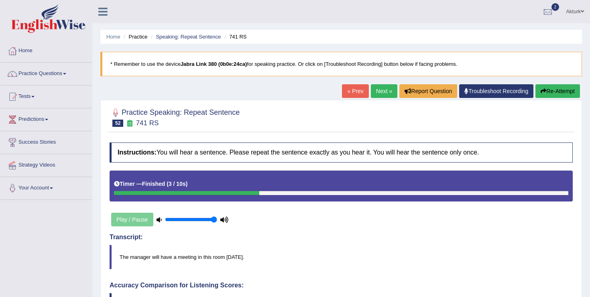
click at [376, 88] on link "Next »" at bounding box center [384, 91] width 26 height 14
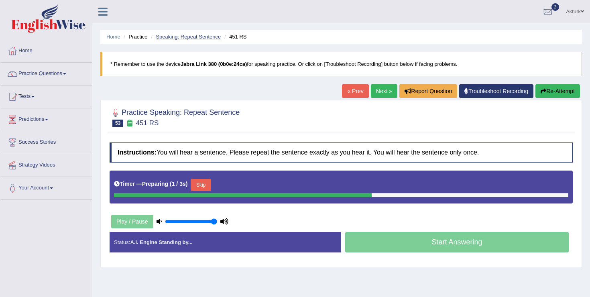
click at [200, 37] on link "Speaking: Repeat Sentence" at bounding box center [188, 37] width 65 height 6
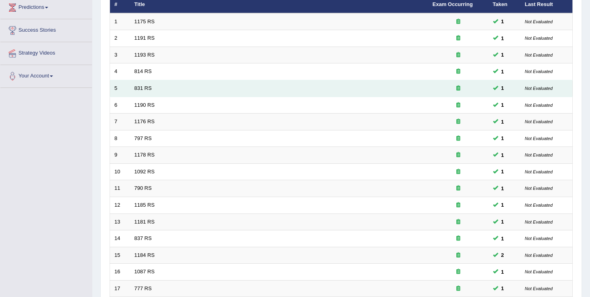
scroll to position [234, 0]
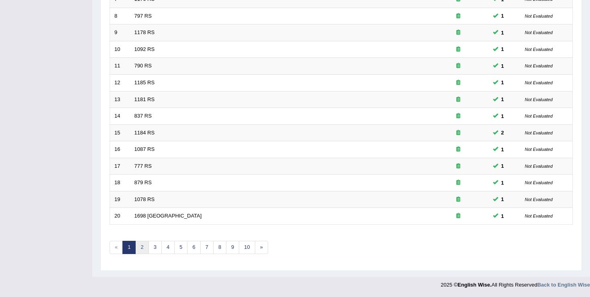
click at [143, 250] on link "2" at bounding box center [141, 247] width 13 height 13
click at [159, 246] on link "3" at bounding box center [155, 247] width 13 height 13
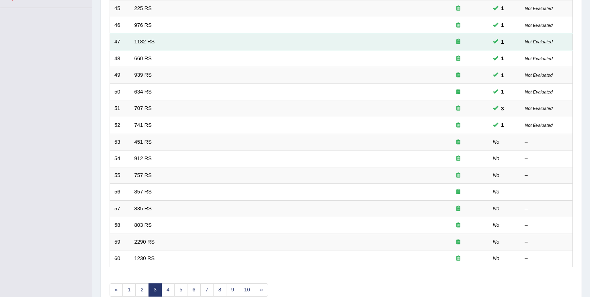
scroll to position [234, 0]
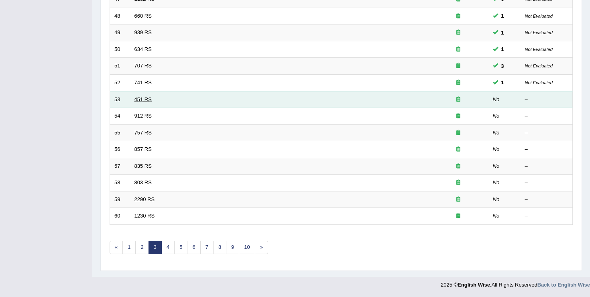
click at [146, 98] on link "451 RS" at bounding box center [142, 99] width 17 height 6
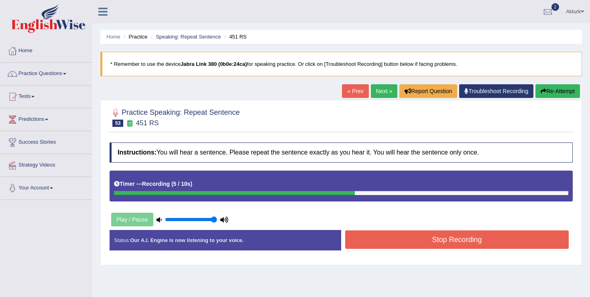
click at [423, 240] on button "Stop Recording" at bounding box center [457, 239] width 224 height 18
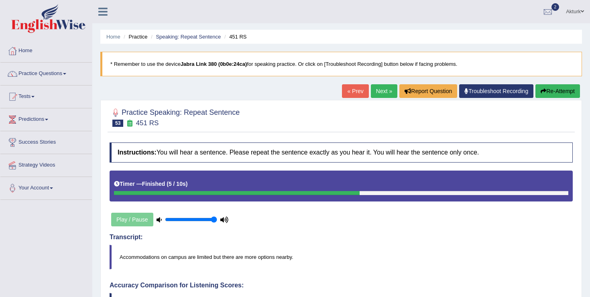
click at [377, 91] on link "Next »" at bounding box center [384, 91] width 26 height 14
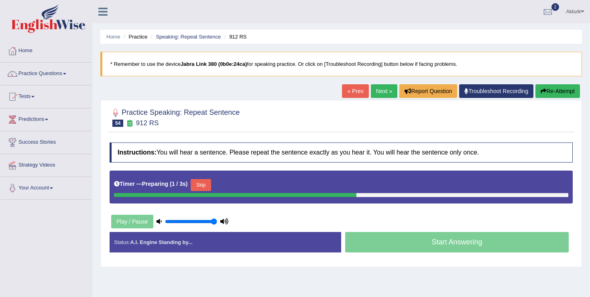
click at [205, 186] on button "Skip" at bounding box center [201, 185] width 20 height 12
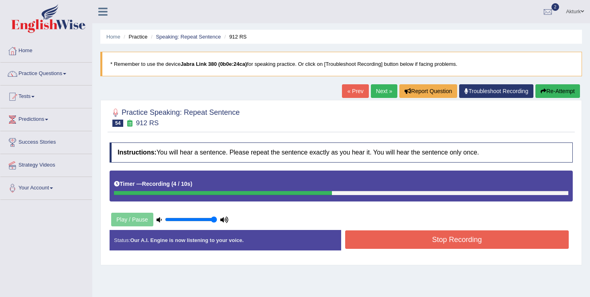
click at [458, 242] on button "Stop Recording" at bounding box center [457, 239] width 224 height 18
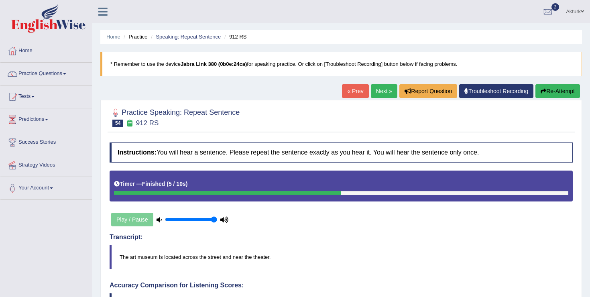
click at [373, 89] on link "Next »" at bounding box center [384, 91] width 26 height 14
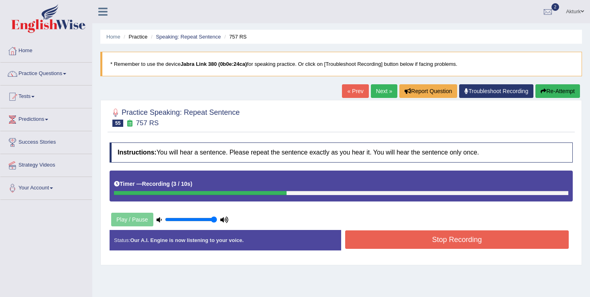
click at [435, 238] on button "Stop Recording" at bounding box center [457, 239] width 224 height 18
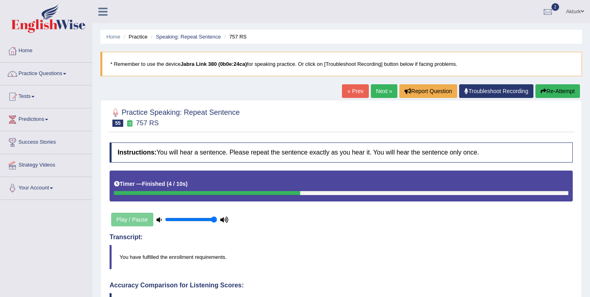
click at [383, 89] on link "Next »" at bounding box center [384, 91] width 26 height 14
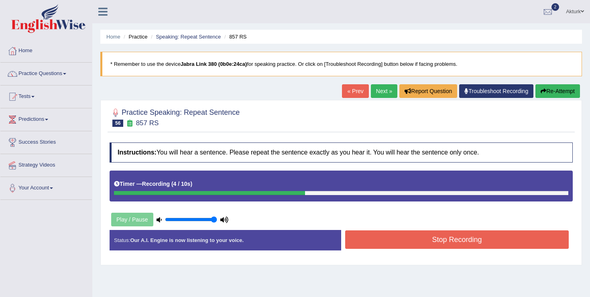
click at [445, 241] on button "Stop Recording" at bounding box center [457, 239] width 224 height 18
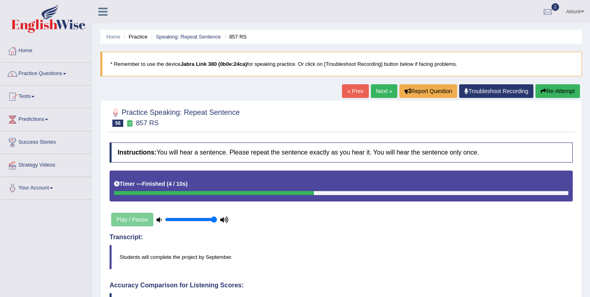
click at [545, 89] on button "Re-Attempt" at bounding box center [558, 91] width 45 height 14
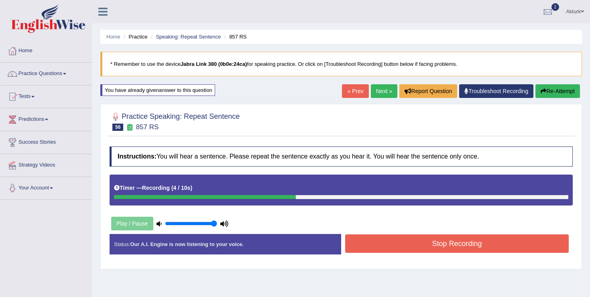
click at [442, 244] on button "Stop Recording" at bounding box center [457, 243] width 224 height 18
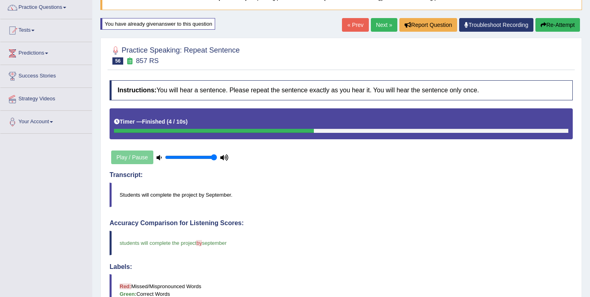
scroll to position [61, 0]
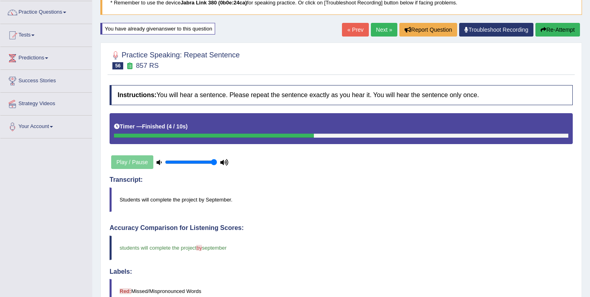
click at [547, 29] on button "Re-Attempt" at bounding box center [558, 30] width 45 height 14
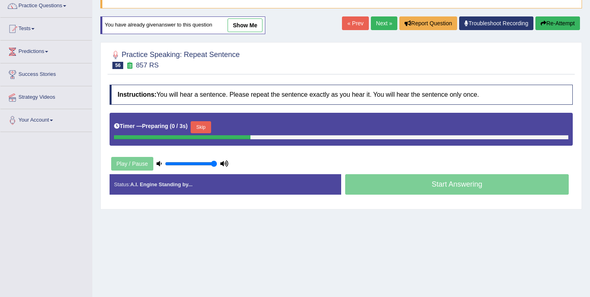
click at [202, 122] on button "Skip" at bounding box center [201, 127] width 20 height 12
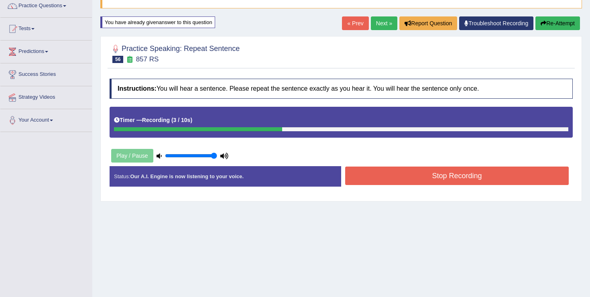
click at [424, 178] on button "Stop Recording" at bounding box center [457, 176] width 224 height 18
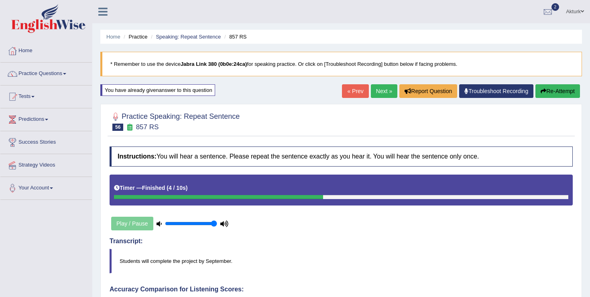
click at [378, 89] on link "Next »" at bounding box center [384, 91] width 26 height 14
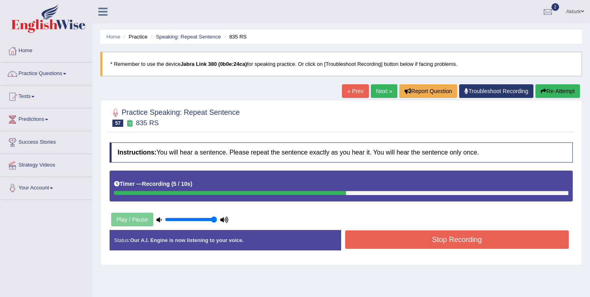
click at [437, 234] on button "Stop Recording" at bounding box center [457, 239] width 224 height 18
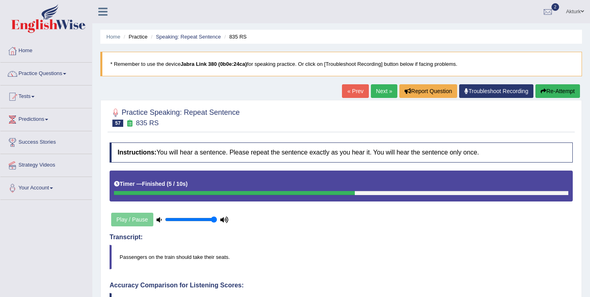
click at [566, 90] on button "Re-Attempt" at bounding box center [558, 91] width 45 height 14
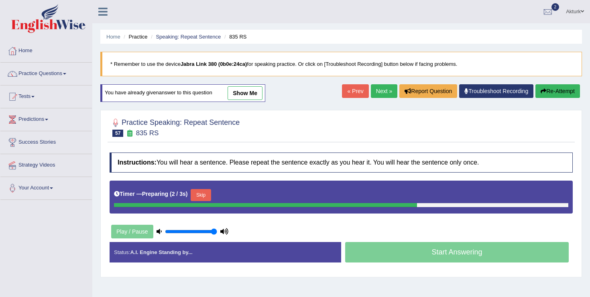
click at [198, 194] on button "Skip" at bounding box center [201, 195] width 20 height 12
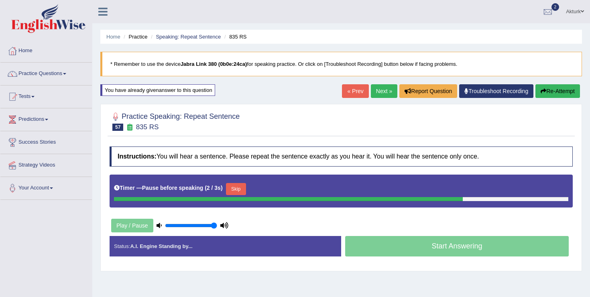
click at [375, 91] on link "Next »" at bounding box center [384, 91] width 26 height 14
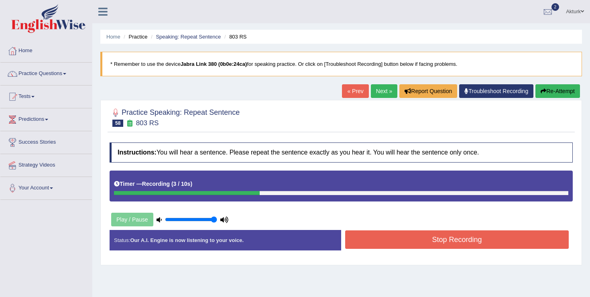
click at [407, 244] on button "Stop Recording" at bounding box center [457, 239] width 224 height 18
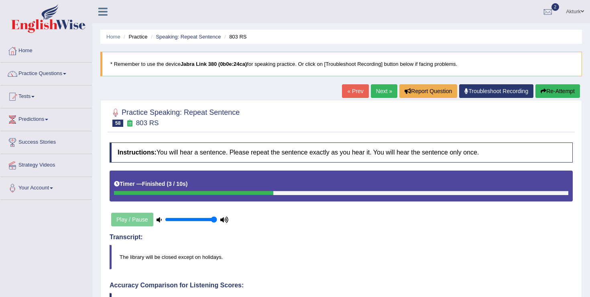
click at [556, 90] on button "Re-Attempt" at bounding box center [558, 91] width 45 height 14
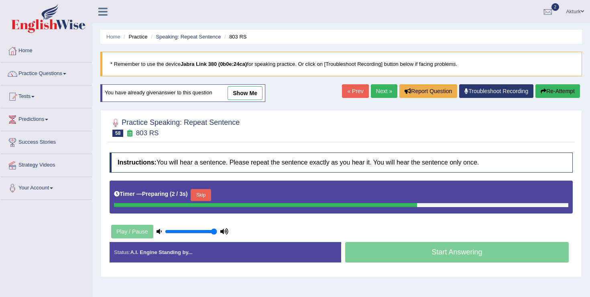
click at [201, 196] on button "Skip" at bounding box center [201, 195] width 20 height 12
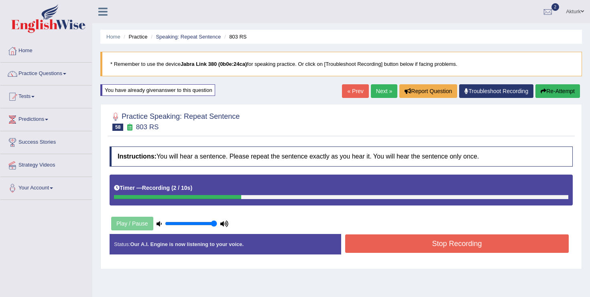
click at [430, 246] on button "Stop Recording" at bounding box center [457, 243] width 224 height 18
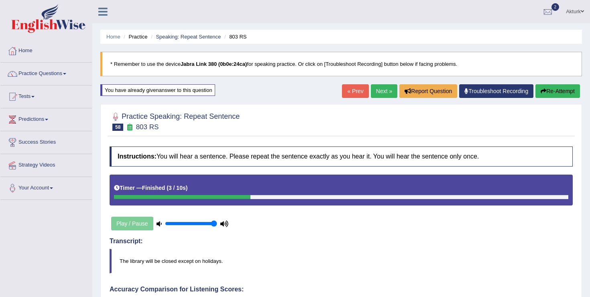
click at [378, 89] on link "Next »" at bounding box center [384, 91] width 26 height 14
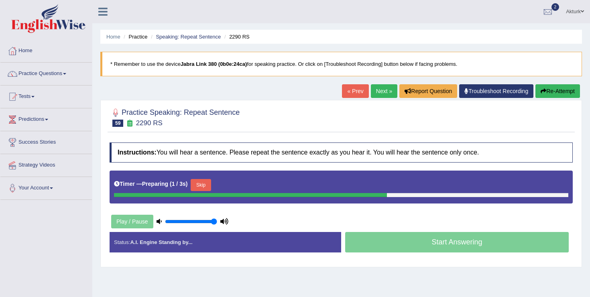
click at [204, 184] on button "Skip" at bounding box center [201, 185] width 20 height 12
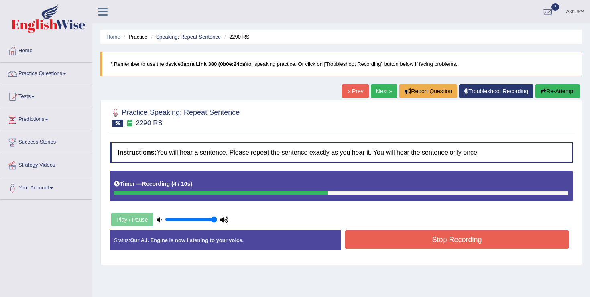
click at [436, 238] on button "Stop Recording" at bounding box center [457, 239] width 224 height 18
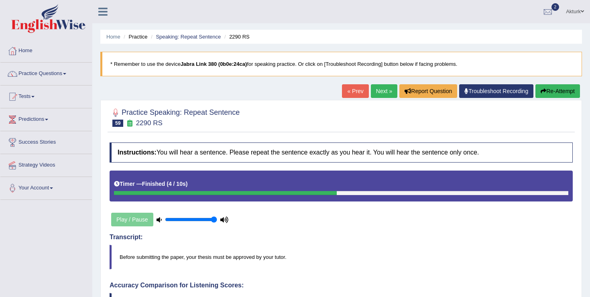
click at [374, 92] on link "Next »" at bounding box center [384, 91] width 26 height 14
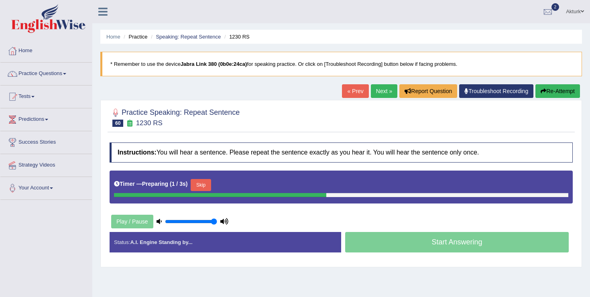
click at [202, 185] on button "Skip" at bounding box center [201, 185] width 20 height 12
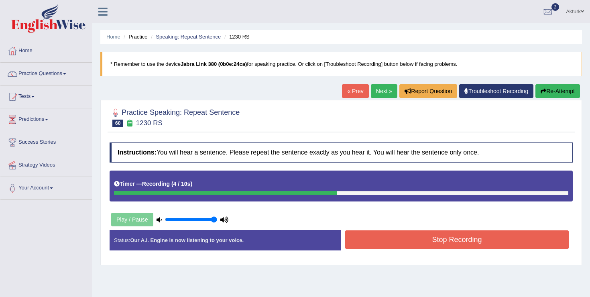
click at [432, 242] on button "Stop Recording" at bounding box center [457, 239] width 224 height 18
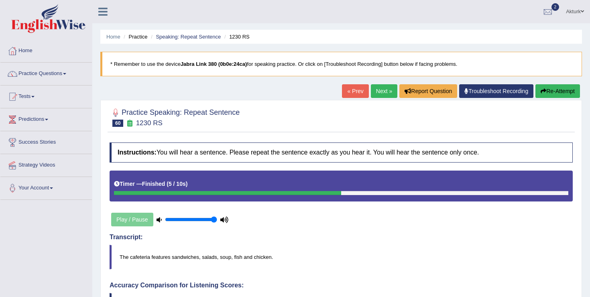
click at [380, 89] on link "Next »" at bounding box center [384, 91] width 26 height 14
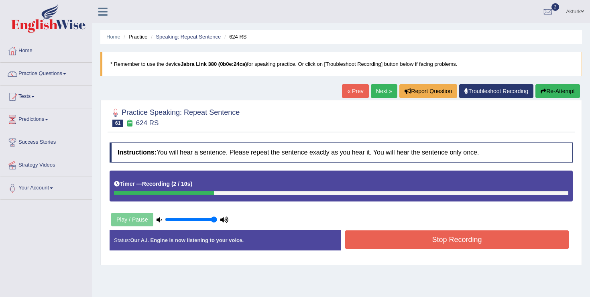
click at [430, 239] on button "Stop Recording" at bounding box center [457, 239] width 224 height 18
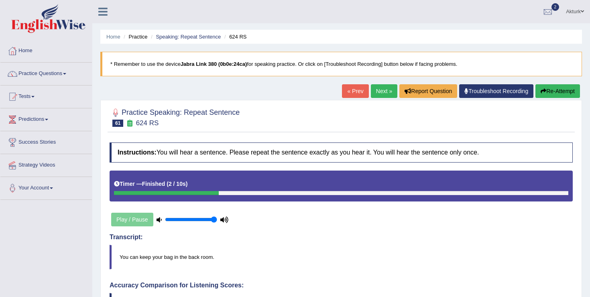
click at [376, 90] on link "Next »" at bounding box center [384, 91] width 26 height 14
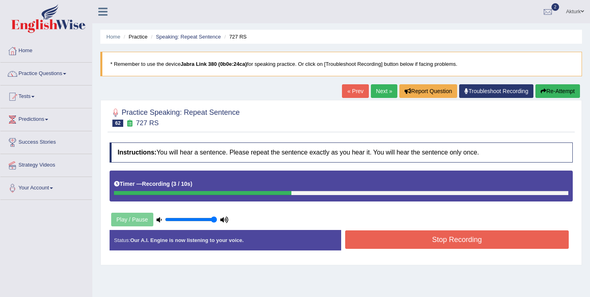
click at [447, 242] on button "Stop Recording" at bounding box center [457, 239] width 224 height 18
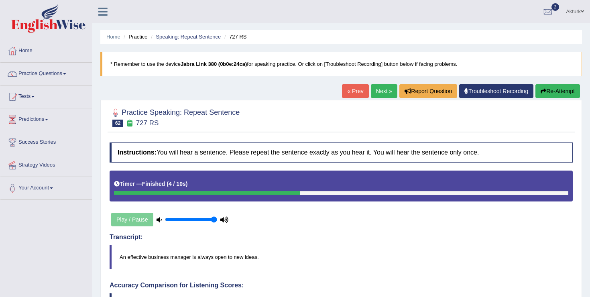
click at [555, 89] on button "Re-Attempt" at bounding box center [558, 91] width 45 height 14
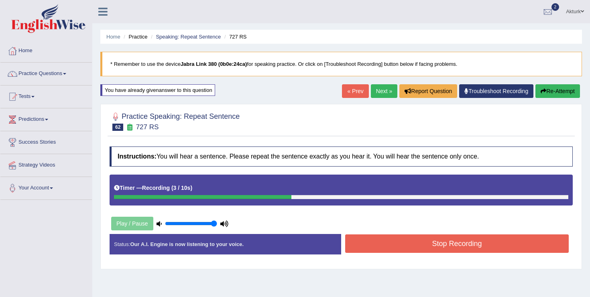
click at [430, 246] on button "Stop Recording" at bounding box center [457, 243] width 224 height 18
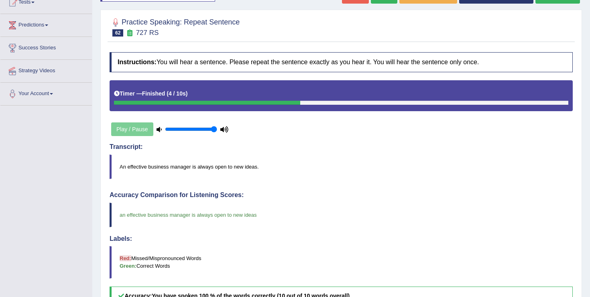
scroll to position [73, 0]
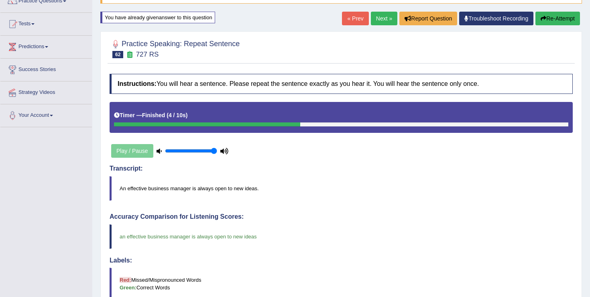
click at [372, 20] on link "Next »" at bounding box center [384, 19] width 26 height 14
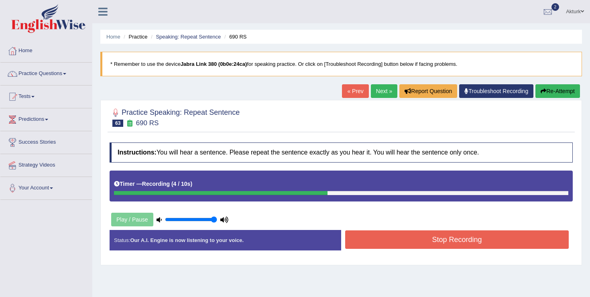
click at [441, 237] on button "Stop Recording" at bounding box center [457, 239] width 224 height 18
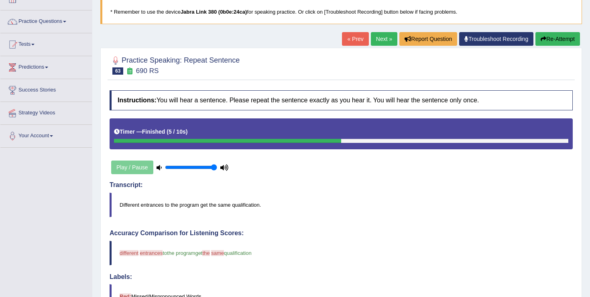
scroll to position [28, 0]
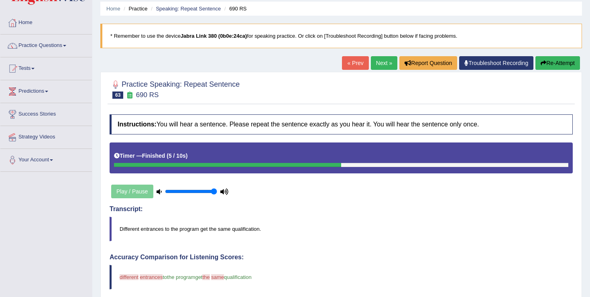
click at [553, 60] on button "Re-Attempt" at bounding box center [558, 63] width 45 height 14
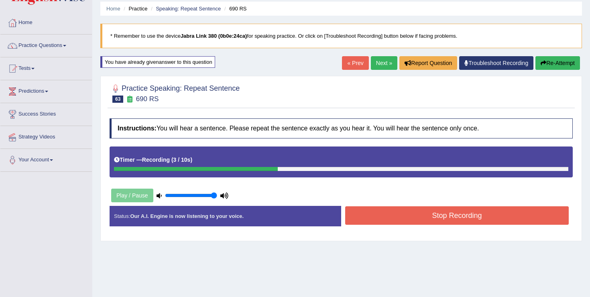
click at [458, 221] on button "Stop Recording" at bounding box center [457, 215] width 224 height 18
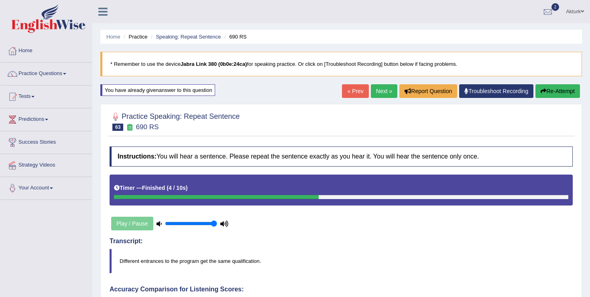
click at [550, 92] on button "Re-Attempt" at bounding box center [558, 91] width 45 height 14
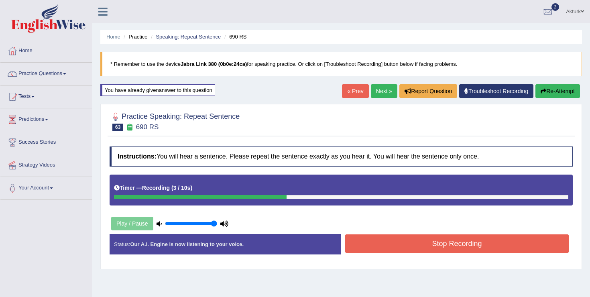
click at [421, 246] on button "Stop Recording" at bounding box center [457, 243] width 224 height 18
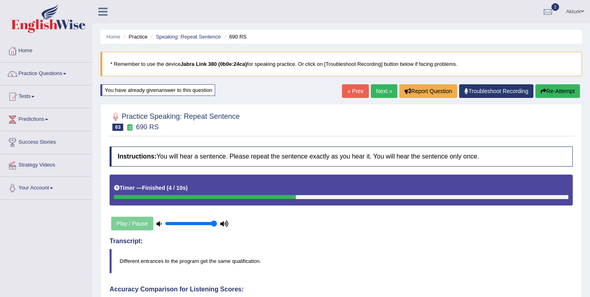
click at [552, 89] on button "Re-Attempt" at bounding box center [558, 91] width 45 height 14
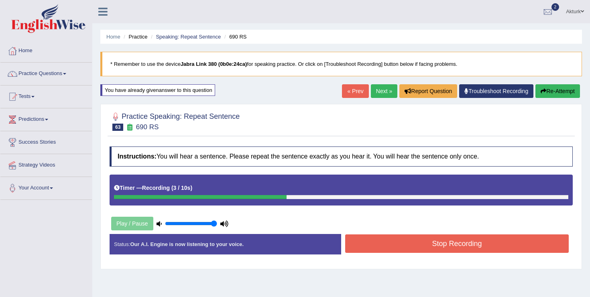
click at [412, 249] on button "Stop Recording" at bounding box center [457, 243] width 224 height 18
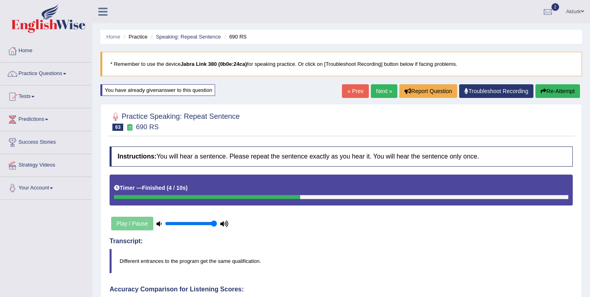
click at [549, 93] on button "Re-Attempt" at bounding box center [558, 91] width 45 height 14
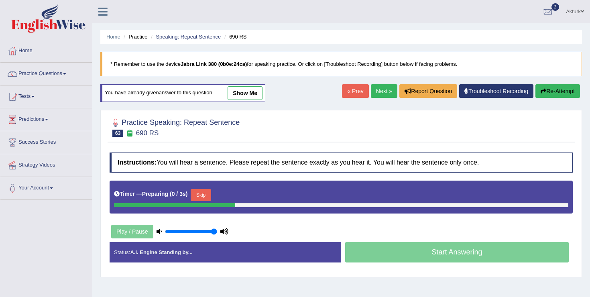
click at [194, 196] on button "Skip" at bounding box center [201, 195] width 20 height 12
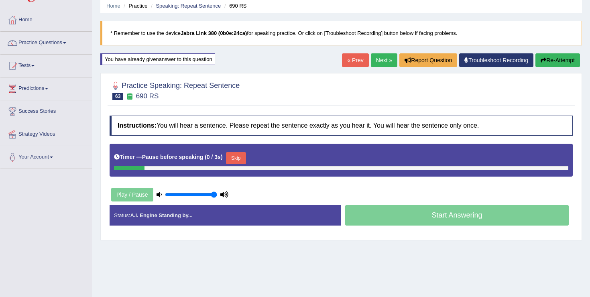
scroll to position [81, 0]
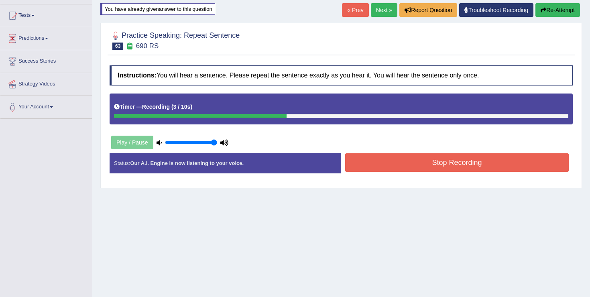
click at [432, 160] on button "Stop Recording" at bounding box center [457, 162] width 224 height 18
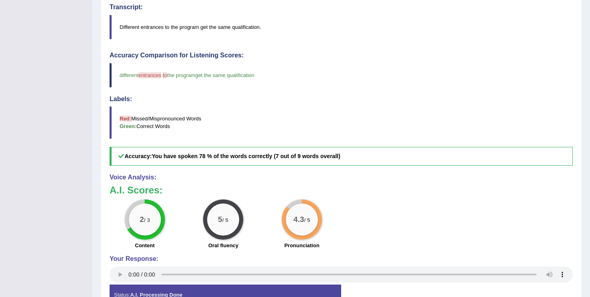
scroll to position [0, 0]
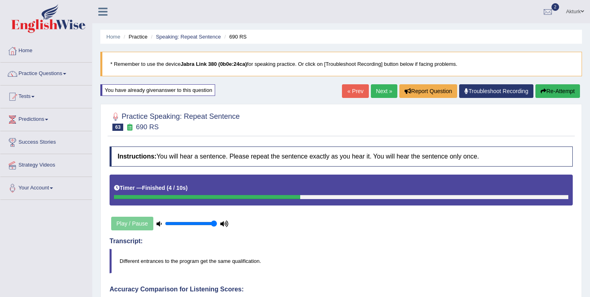
click at [382, 88] on link "Next »" at bounding box center [384, 91] width 26 height 14
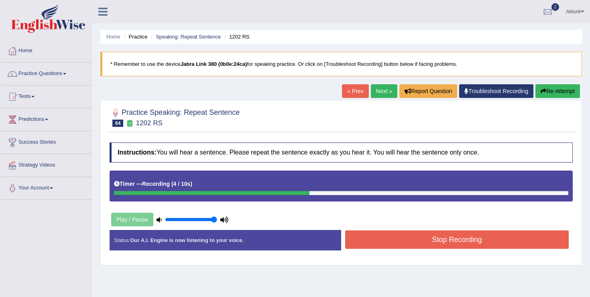
click at [408, 240] on button "Stop Recording" at bounding box center [457, 239] width 224 height 18
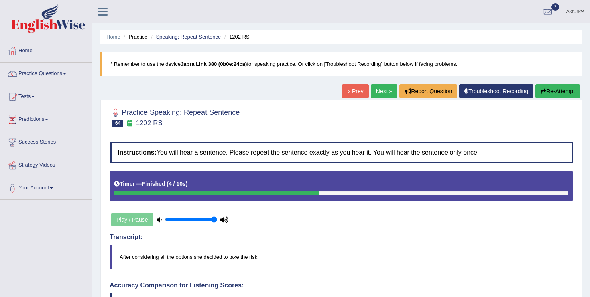
click at [376, 91] on link "Next »" at bounding box center [384, 91] width 26 height 14
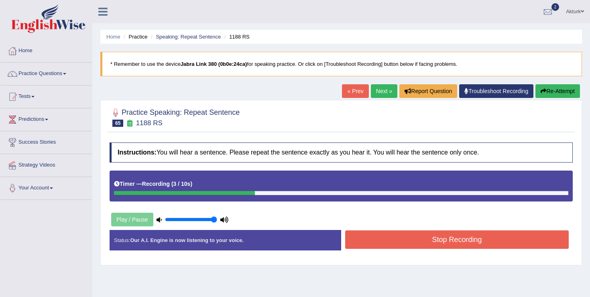
click at [444, 244] on button "Stop Recording" at bounding box center [457, 239] width 224 height 18
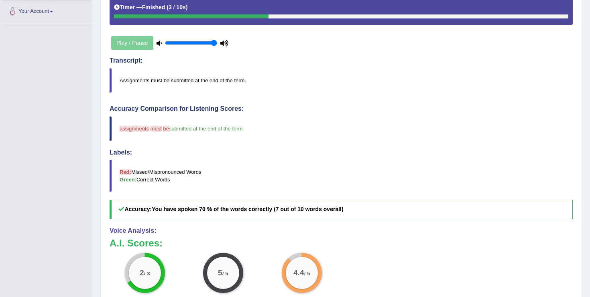
scroll to position [279, 0]
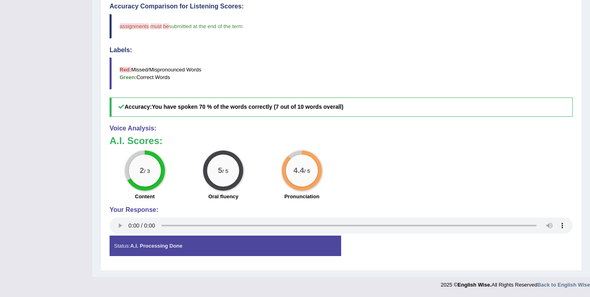
drag, startPoint x: 119, startPoint y: 106, endPoint x: 0, endPoint y: 111, distance: 119.3
click at [0, 111] on div "Toggle navigation Home Practice Questions Speaking Practice Read Aloud Repeat S…" at bounding box center [295, 7] width 590 height 572
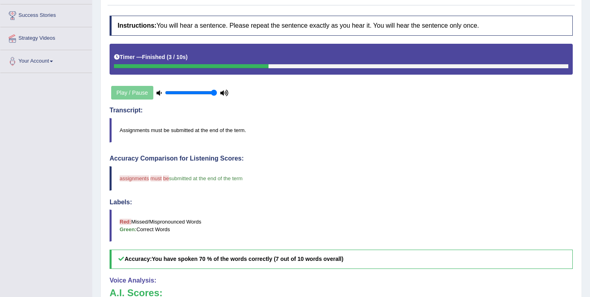
scroll to position [0, 0]
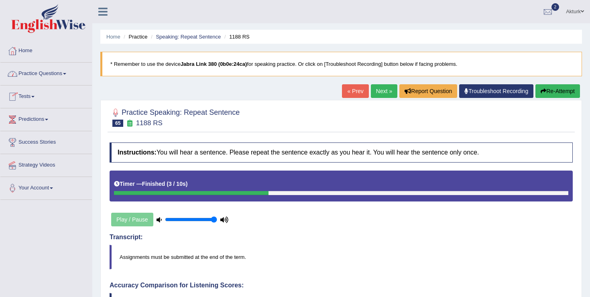
click at [380, 94] on link "Next »" at bounding box center [384, 91] width 26 height 14
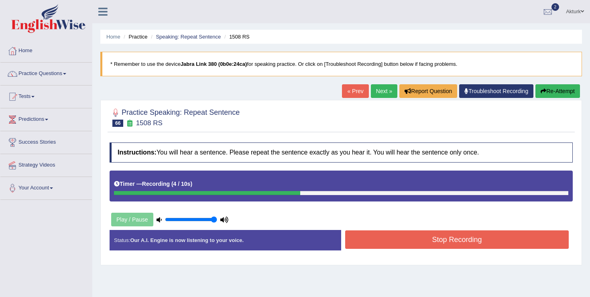
click at [436, 229] on div "Instructions: You will hear a sentence. Please repeat the sentence exactly as y…" at bounding box center [341, 199] width 467 height 122
click at [425, 242] on button "Stop Recording" at bounding box center [457, 239] width 224 height 18
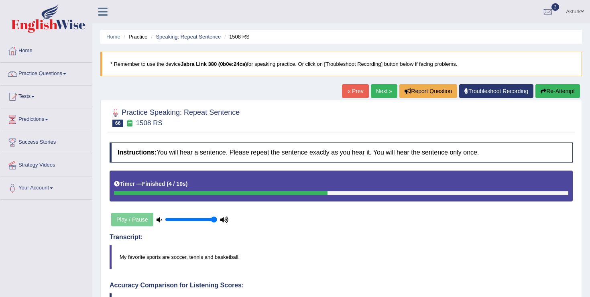
click at [549, 91] on button "Re-Attempt" at bounding box center [558, 91] width 45 height 14
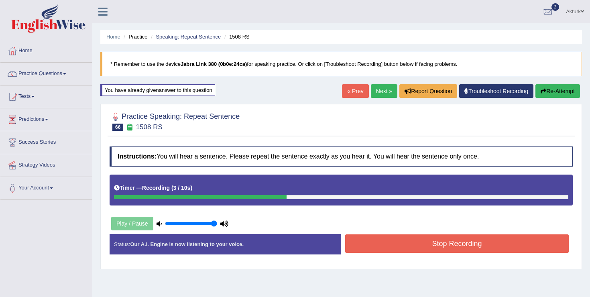
click at [451, 247] on button "Stop Recording" at bounding box center [457, 243] width 224 height 18
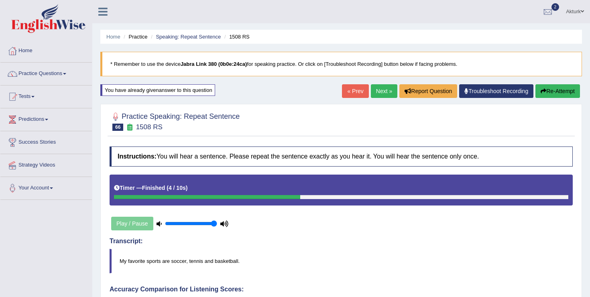
click at [376, 94] on link "Next »" at bounding box center [384, 91] width 26 height 14
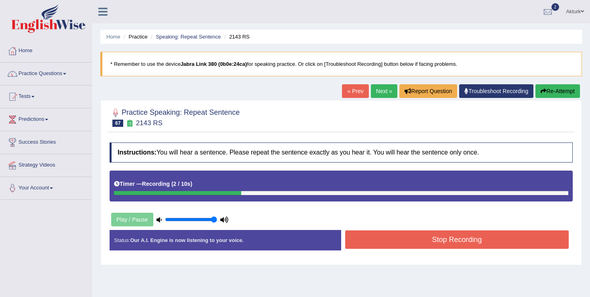
click at [449, 239] on button "Stop Recording" at bounding box center [457, 239] width 224 height 18
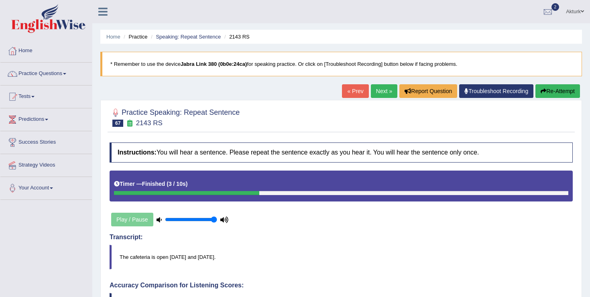
click at [559, 88] on button "Re-Attempt" at bounding box center [558, 91] width 45 height 14
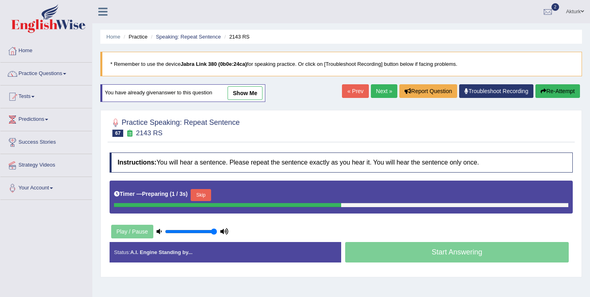
click at [206, 196] on button "Skip" at bounding box center [201, 195] width 20 height 12
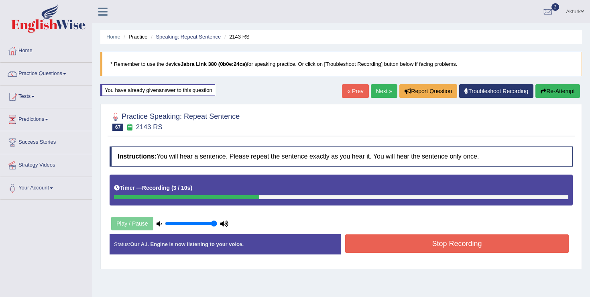
click at [443, 244] on button "Stop Recording" at bounding box center [457, 243] width 224 height 18
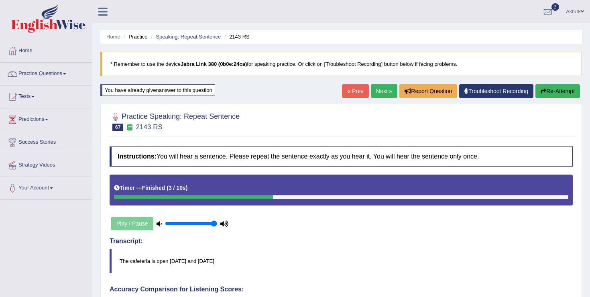
click at [380, 87] on link "Next »" at bounding box center [384, 91] width 26 height 14
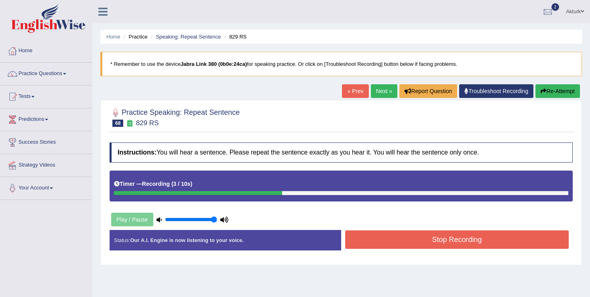
click at [396, 237] on button "Stop Recording" at bounding box center [457, 239] width 224 height 18
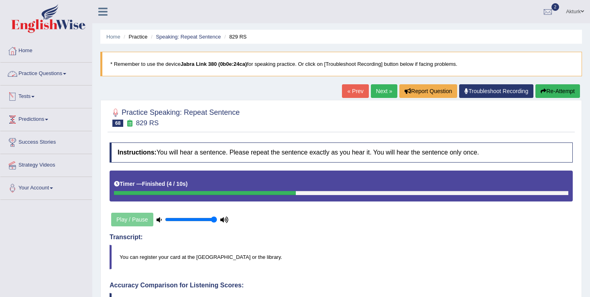
click at [47, 71] on link "Practice Questions" at bounding box center [46, 73] width 92 height 20
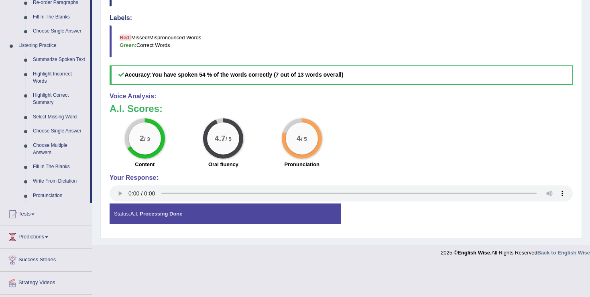
scroll to position [301, 0]
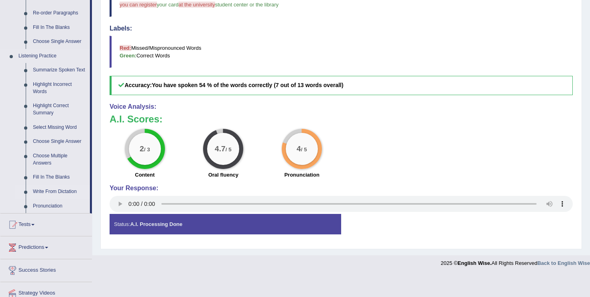
click at [46, 198] on link "Write From Dictation" at bounding box center [59, 192] width 61 height 14
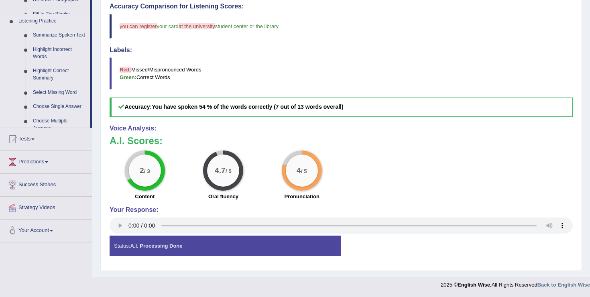
scroll to position [109, 0]
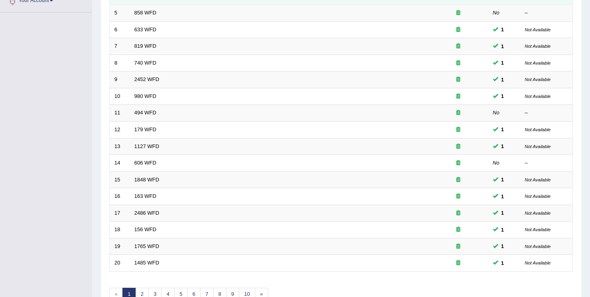
scroll to position [234, 0]
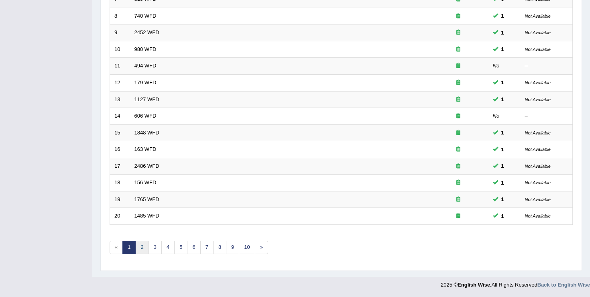
click at [146, 245] on link "2" at bounding box center [141, 247] width 13 height 13
click at [155, 246] on link "3" at bounding box center [155, 247] width 13 height 13
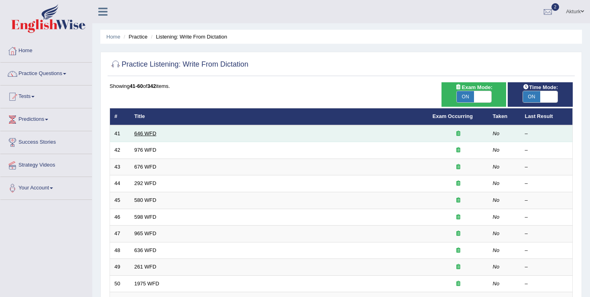
click at [147, 134] on link "646 WFD" at bounding box center [145, 133] width 22 height 6
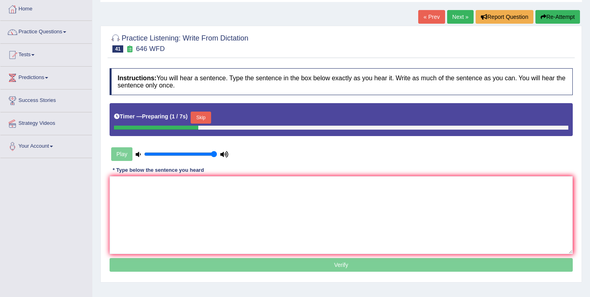
scroll to position [69, 0]
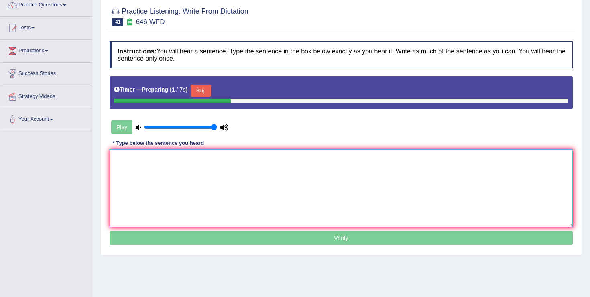
click at [271, 182] on textarea at bounding box center [341, 188] width 463 height 78
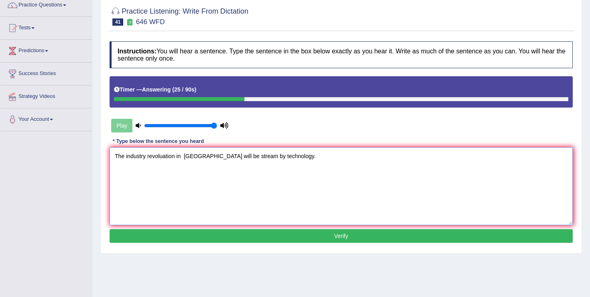
type textarea "The industry revoluation in Europe will be stream by technology."
click at [280, 233] on button "Verify" at bounding box center [341, 236] width 463 height 14
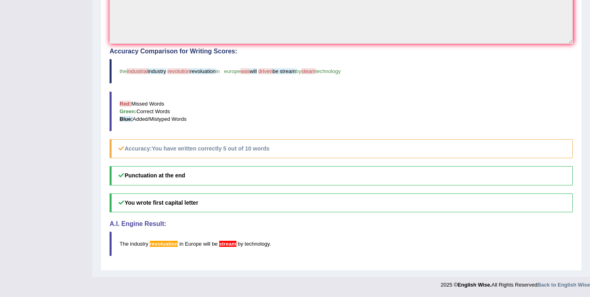
scroll to position [0, 0]
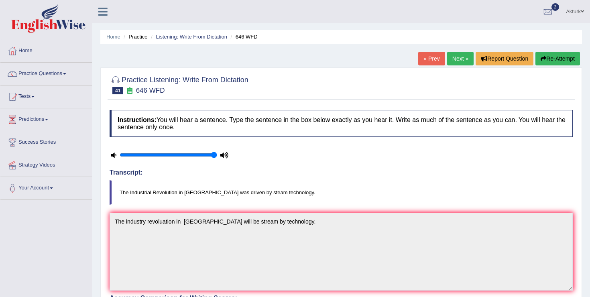
click at [456, 57] on link "Next »" at bounding box center [460, 59] width 26 height 14
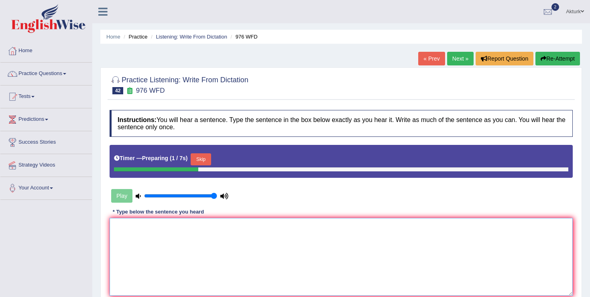
click at [240, 231] on textarea at bounding box center [341, 257] width 463 height 78
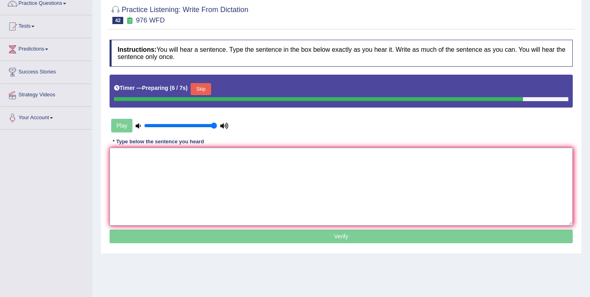
scroll to position [71, 0]
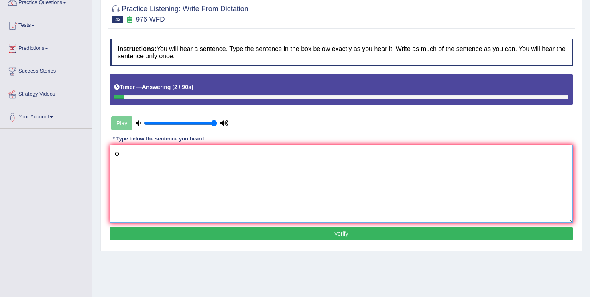
type textarea "O"
click at [114, 155] on textarea "The economy is the trick subject to research." at bounding box center [341, 184] width 463 height 78
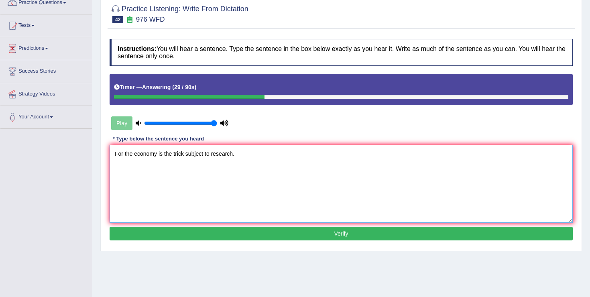
type textarea "For the economy is the trick subject to research."
click at [256, 233] on button "Verify" at bounding box center [341, 234] width 463 height 14
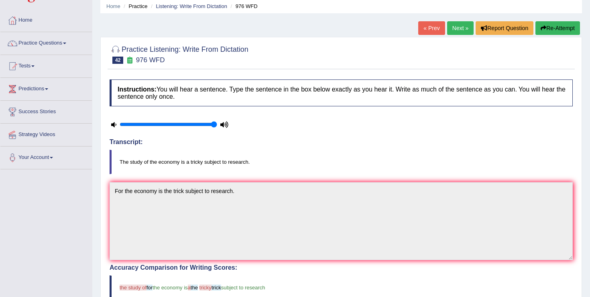
scroll to position [0, 0]
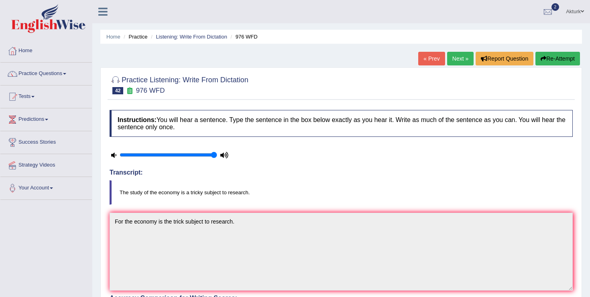
click at [453, 60] on link "Next »" at bounding box center [460, 59] width 26 height 14
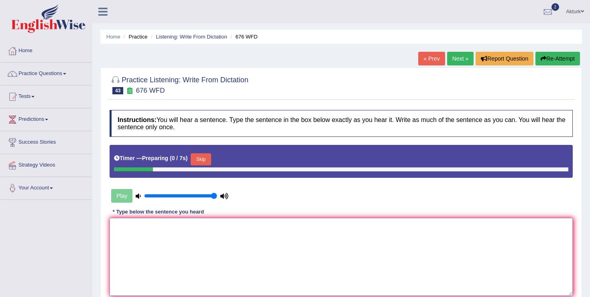
click at [153, 238] on textarea at bounding box center [341, 257] width 463 height 78
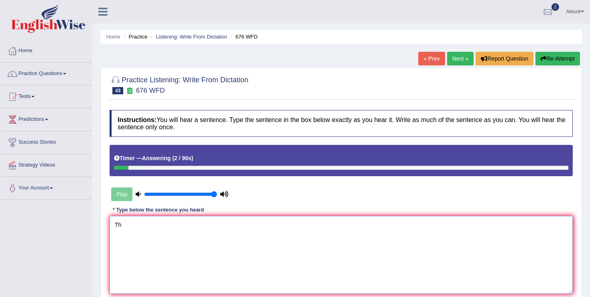
type textarea "T"
click at [149, 227] on textarea "Universities is need to security for research subjects." at bounding box center [341, 255] width 463 height 78
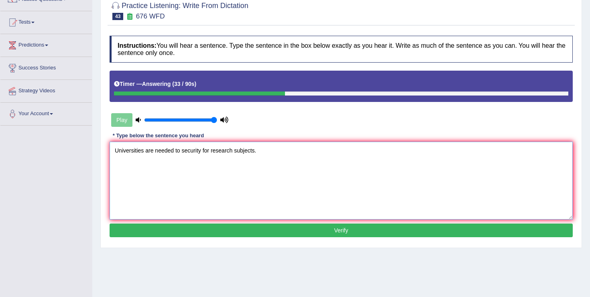
scroll to position [76, 0]
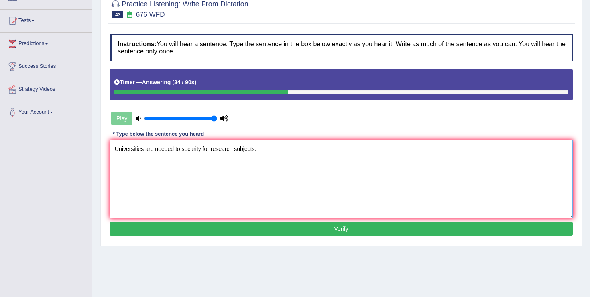
type textarea "Universities are needed to security for research subjects."
click at [244, 226] on button "Verify" at bounding box center [341, 229] width 463 height 14
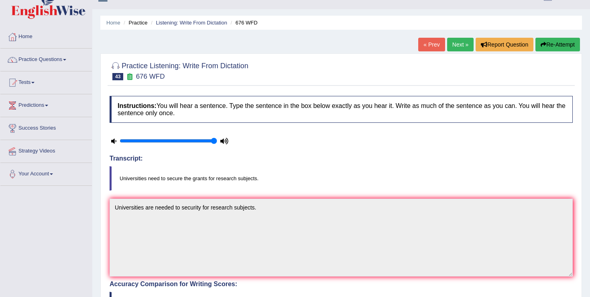
scroll to position [0, 0]
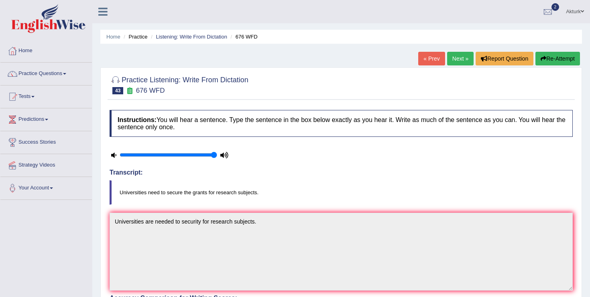
click at [463, 55] on link "Next »" at bounding box center [460, 59] width 26 height 14
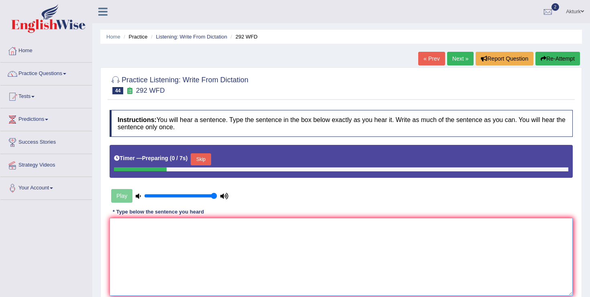
click at [246, 236] on textarea at bounding box center [341, 257] width 463 height 78
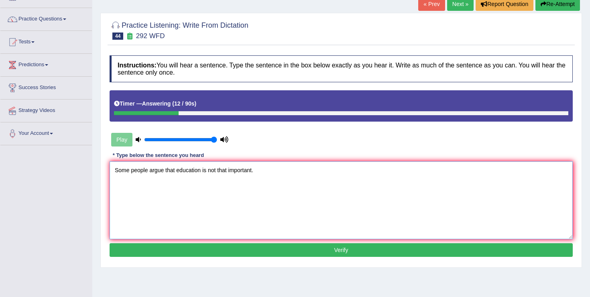
scroll to position [124, 0]
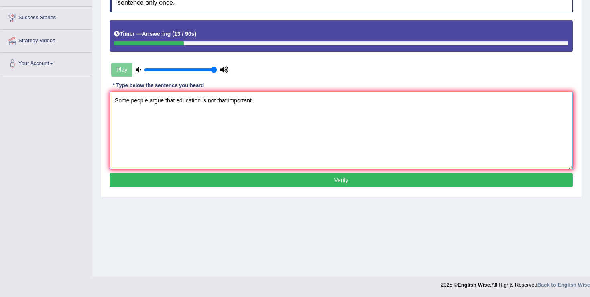
type textarea "Some people argue that education is not that important."
click at [266, 175] on button "Verify" at bounding box center [341, 180] width 463 height 14
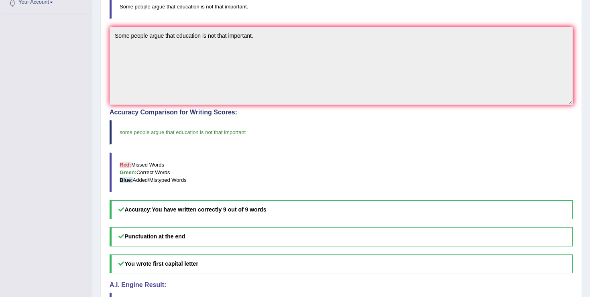
scroll to position [0, 0]
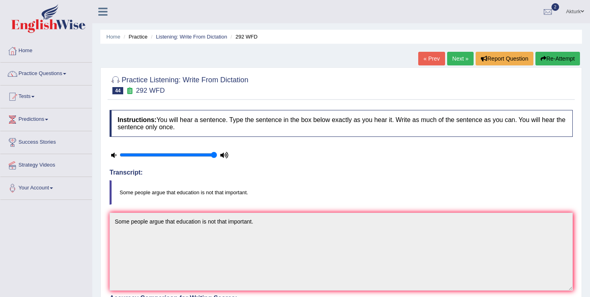
click at [458, 58] on link "Next »" at bounding box center [460, 59] width 26 height 14
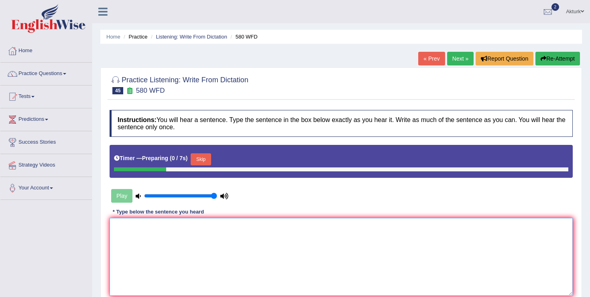
click at [233, 242] on textarea at bounding box center [341, 257] width 463 height 78
click at [205, 161] on button "Skip" at bounding box center [201, 159] width 20 height 12
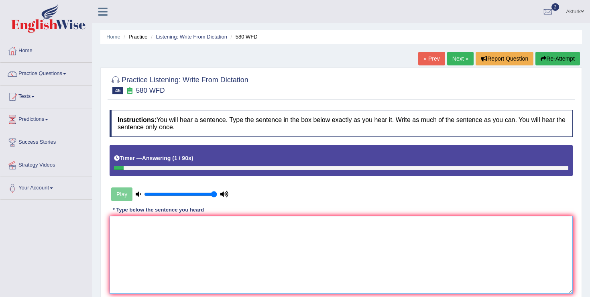
click at [195, 224] on textarea at bounding box center [341, 255] width 463 height 78
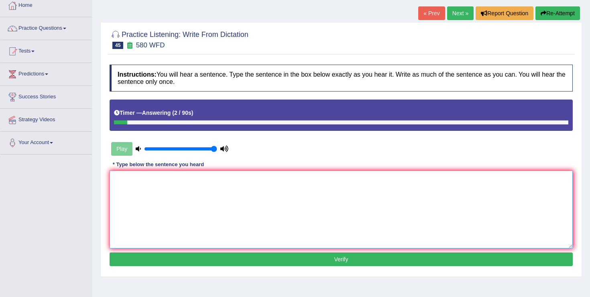
scroll to position [46, 0]
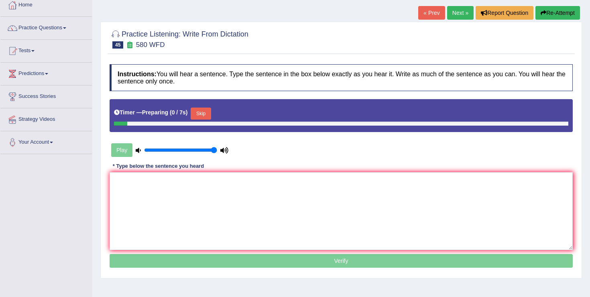
scroll to position [46, 0]
click at [202, 112] on button "Skip" at bounding box center [201, 114] width 20 height 12
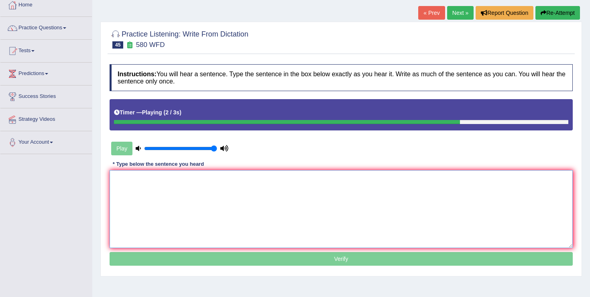
click at [206, 186] on textarea at bounding box center [341, 209] width 463 height 78
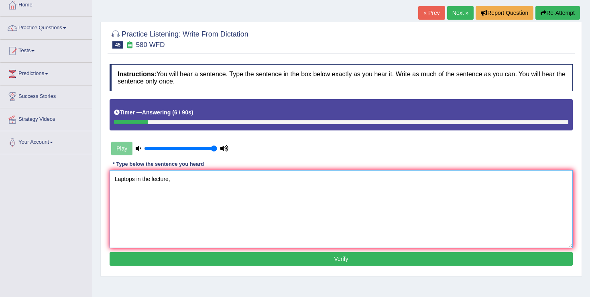
type textarea "Laptops in the lecture,"
click at [233, 254] on button "Verify" at bounding box center [341, 259] width 463 height 14
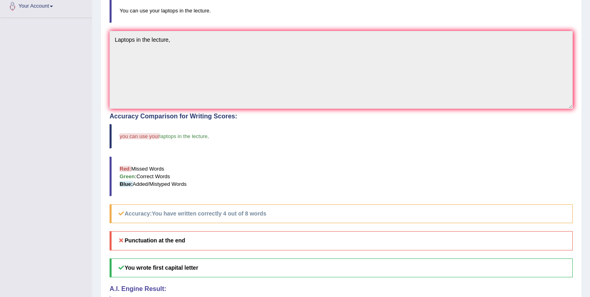
scroll to position [187, 0]
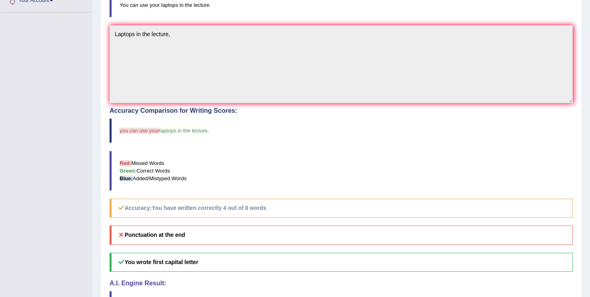
click at [77, 119] on div "Toggle navigation Home Practice Questions Speaking Practice Read Aloud Repeat S…" at bounding box center [295, 83] width 590 height 540
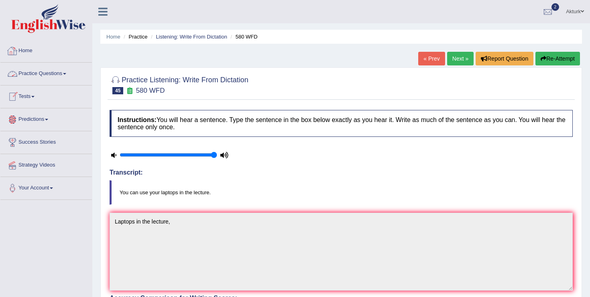
click at [27, 53] on link "Home" at bounding box center [46, 50] width 92 height 20
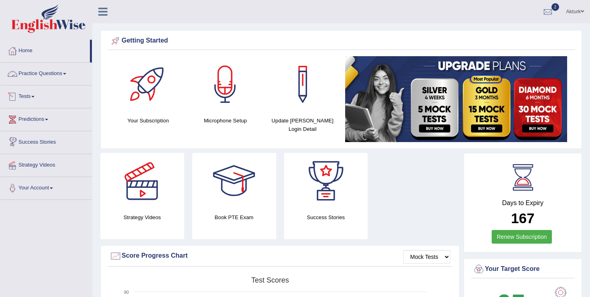
click at [29, 96] on link "Tests" at bounding box center [46, 96] width 92 height 20
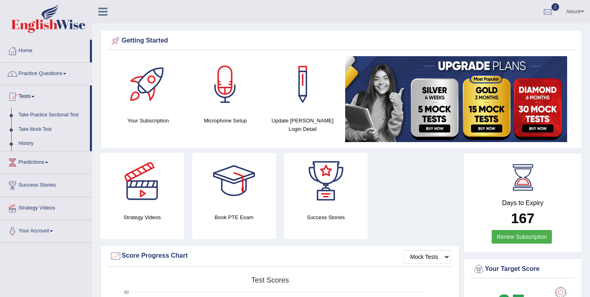
click at [30, 130] on link "Take Mock Test" at bounding box center [52, 129] width 75 height 14
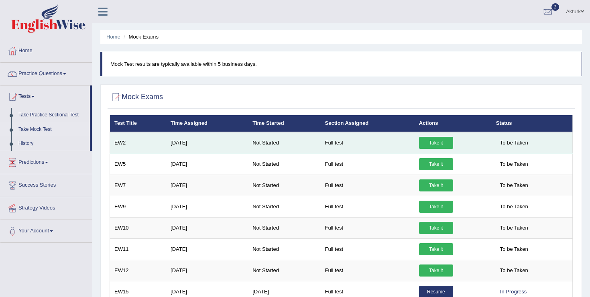
click at [436, 140] on link "Take it" at bounding box center [436, 143] width 34 height 12
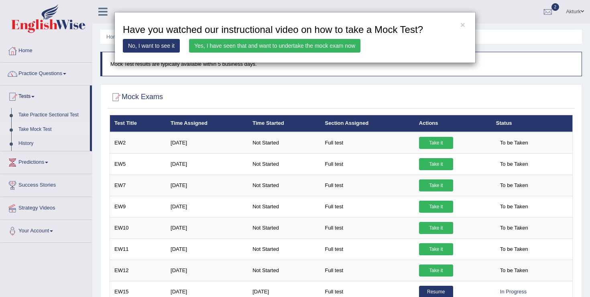
click at [294, 44] on link "Yes, I have seen that and want to undertake the mock exam now" at bounding box center [274, 46] width 171 height 14
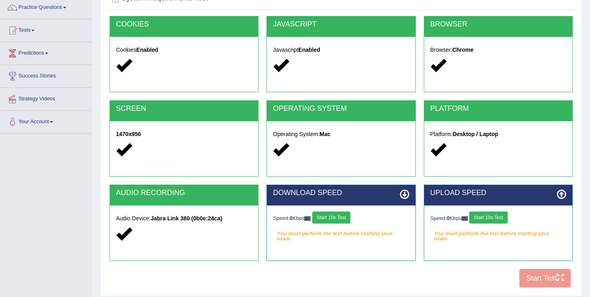
scroll to position [67, 0]
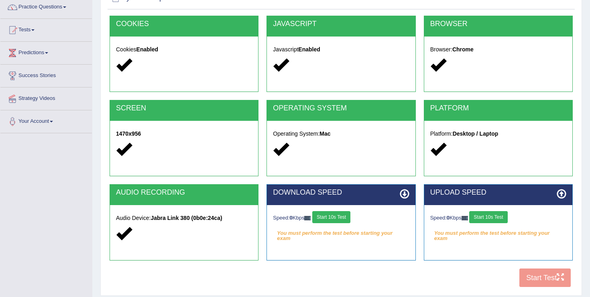
click at [338, 217] on button "Start 10s Test" at bounding box center [331, 217] width 38 height 12
click at [494, 216] on button "Start 10s Test" at bounding box center [488, 217] width 38 height 12
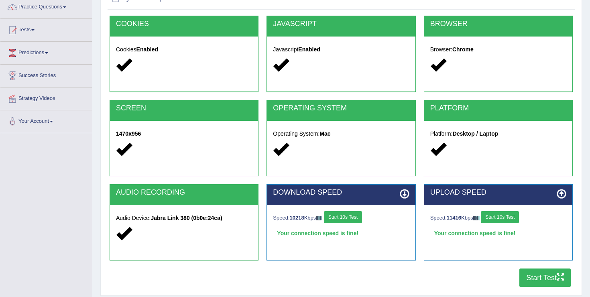
click at [543, 279] on button "Start Test" at bounding box center [544, 278] width 51 height 18
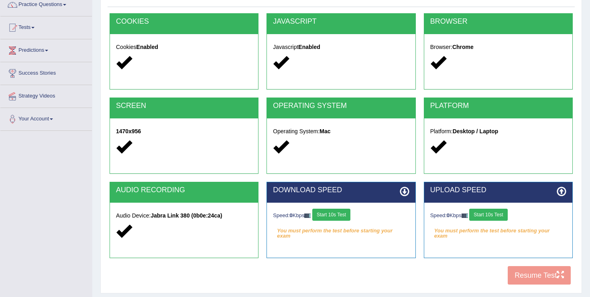
click at [343, 218] on button "Start 10s Test" at bounding box center [331, 215] width 38 height 12
click at [490, 215] on button "Start 10s Test" at bounding box center [488, 215] width 38 height 12
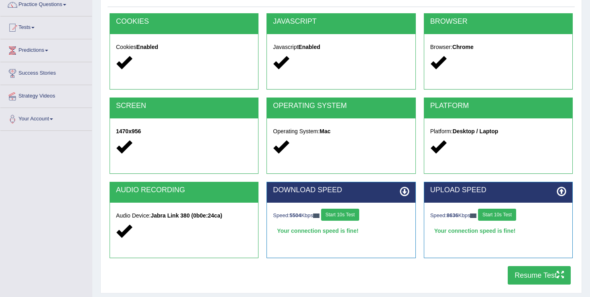
click at [532, 271] on button "Resume Test" at bounding box center [539, 275] width 63 height 18
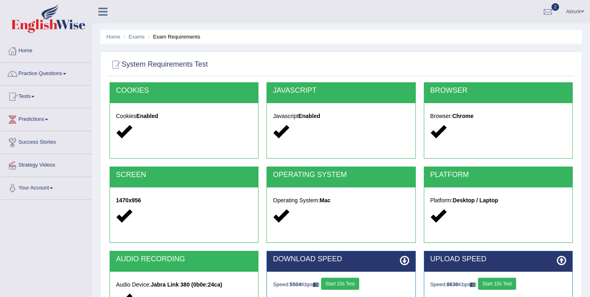
click at [31, 100] on link "Tests" at bounding box center [46, 96] width 92 height 20
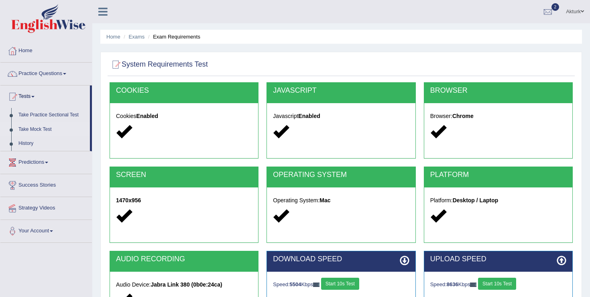
click at [32, 130] on link "Take Mock Test" at bounding box center [52, 129] width 75 height 14
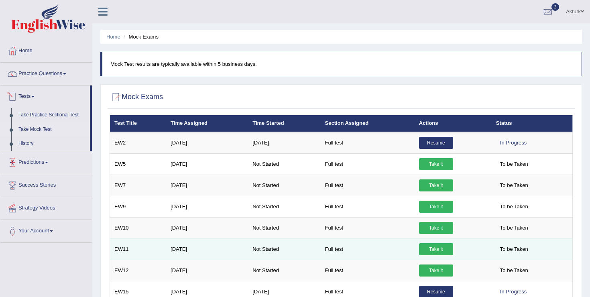
scroll to position [124, 0]
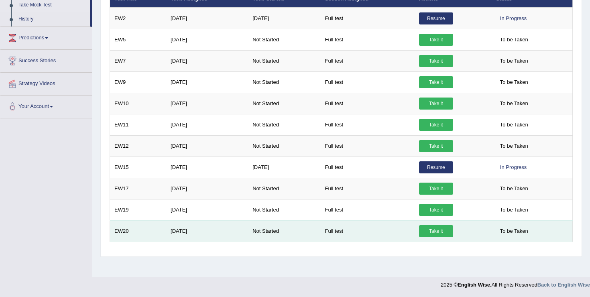
click at [439, 229] on link "Take it" at bounding box center [436, 231] width 34 height 12
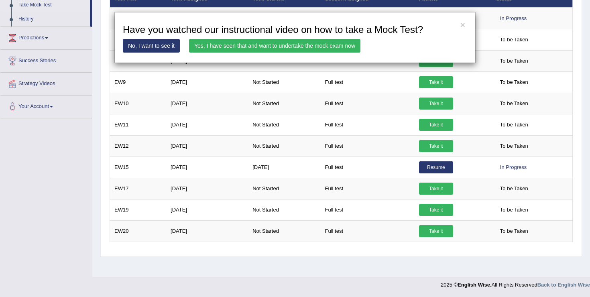
click at [313, 47] on link "Yes, I have seen that and want to undertake the mock exam now" at bounding box center [274, 46] width 171 height 14
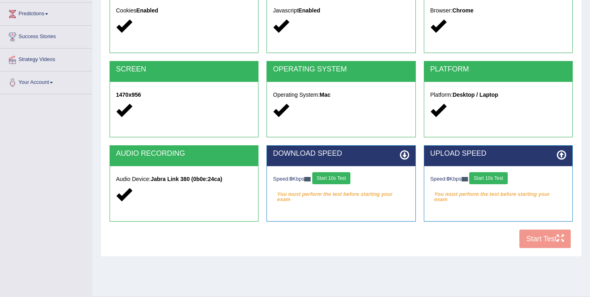
scroll to position [106, 0]
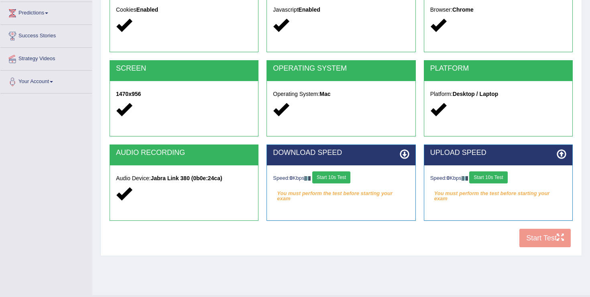
click at [334, 181] on button "Start 10s Test" at bounding box center [331, 177] width 38 height 12
click at [491, 178] on button "Start 10s Test" at bounding box center [488, 177] width 38 height 12
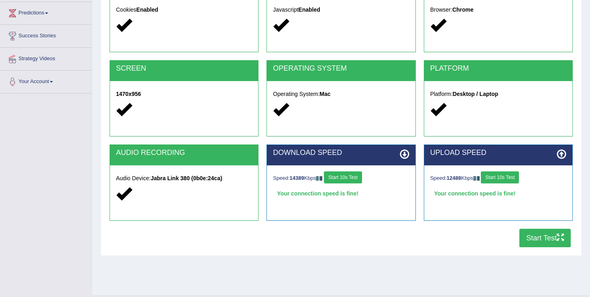
click at [535, 235] on button "Start Test" at bounding box center [544, 238] width 51 height 18
